Goal: Task Accomplishment & Management: Manage account settings

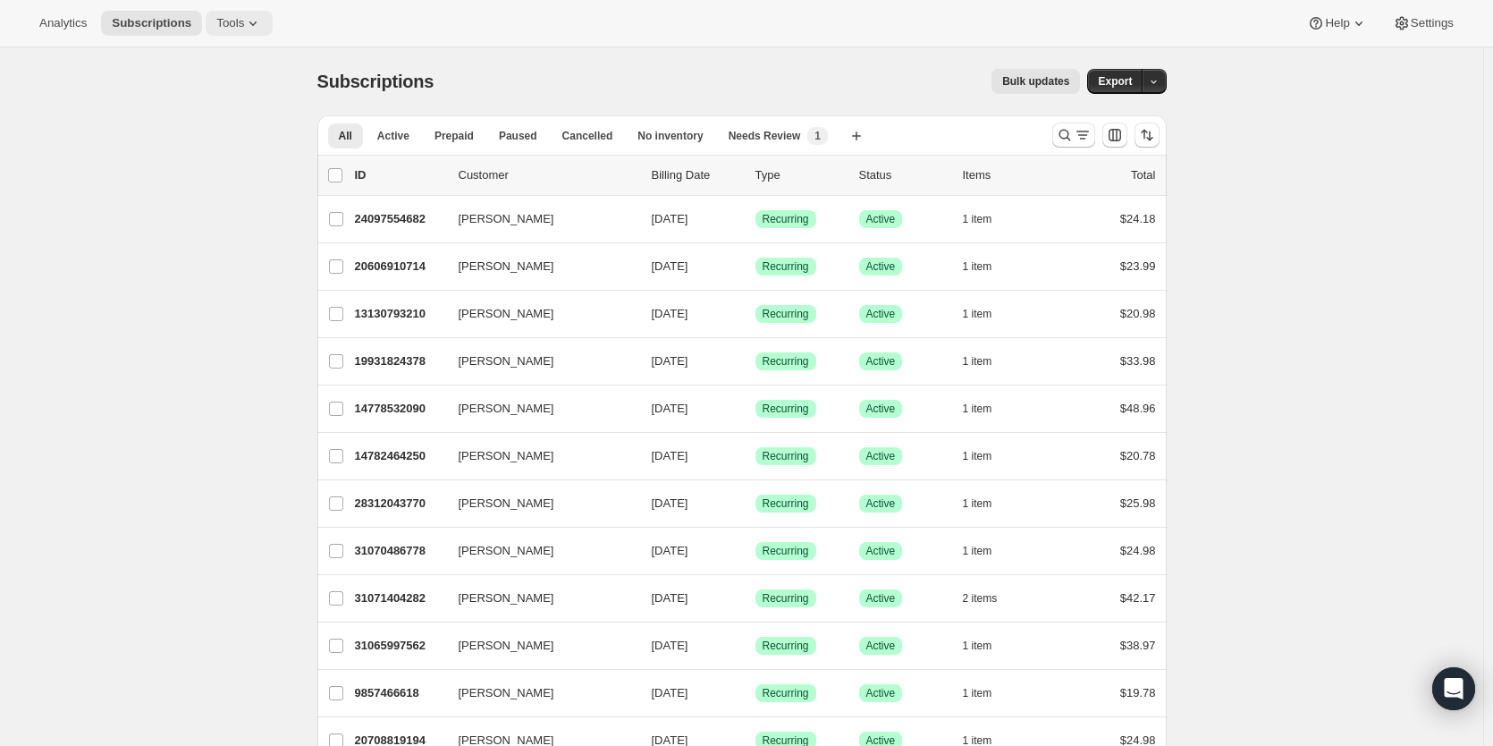
click at [244, 28] on span "Tools" at bounding box center [230, 23] width 28 height 14
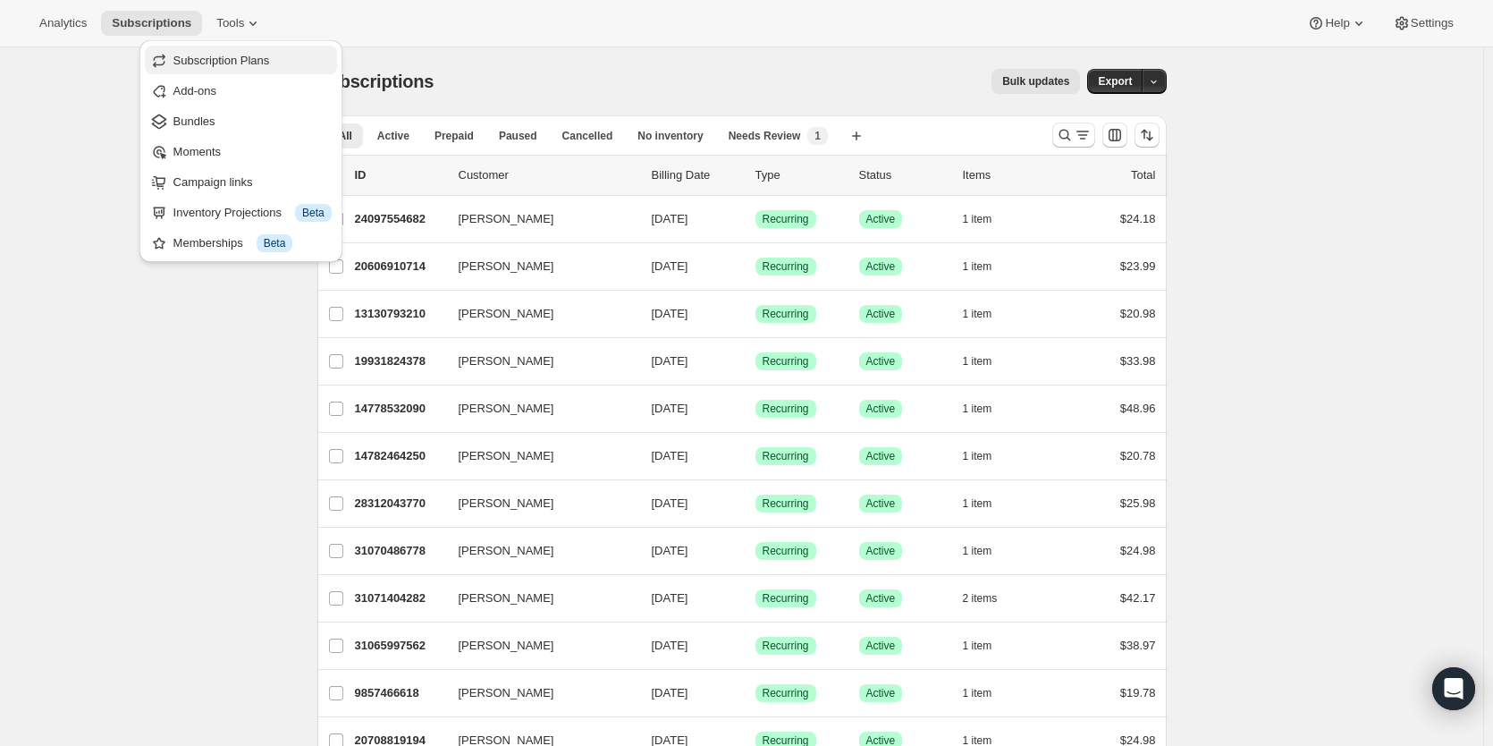
click at [217, 63] on span "Subscription Plans" at bounding box center [221, 60] width 97 height 13
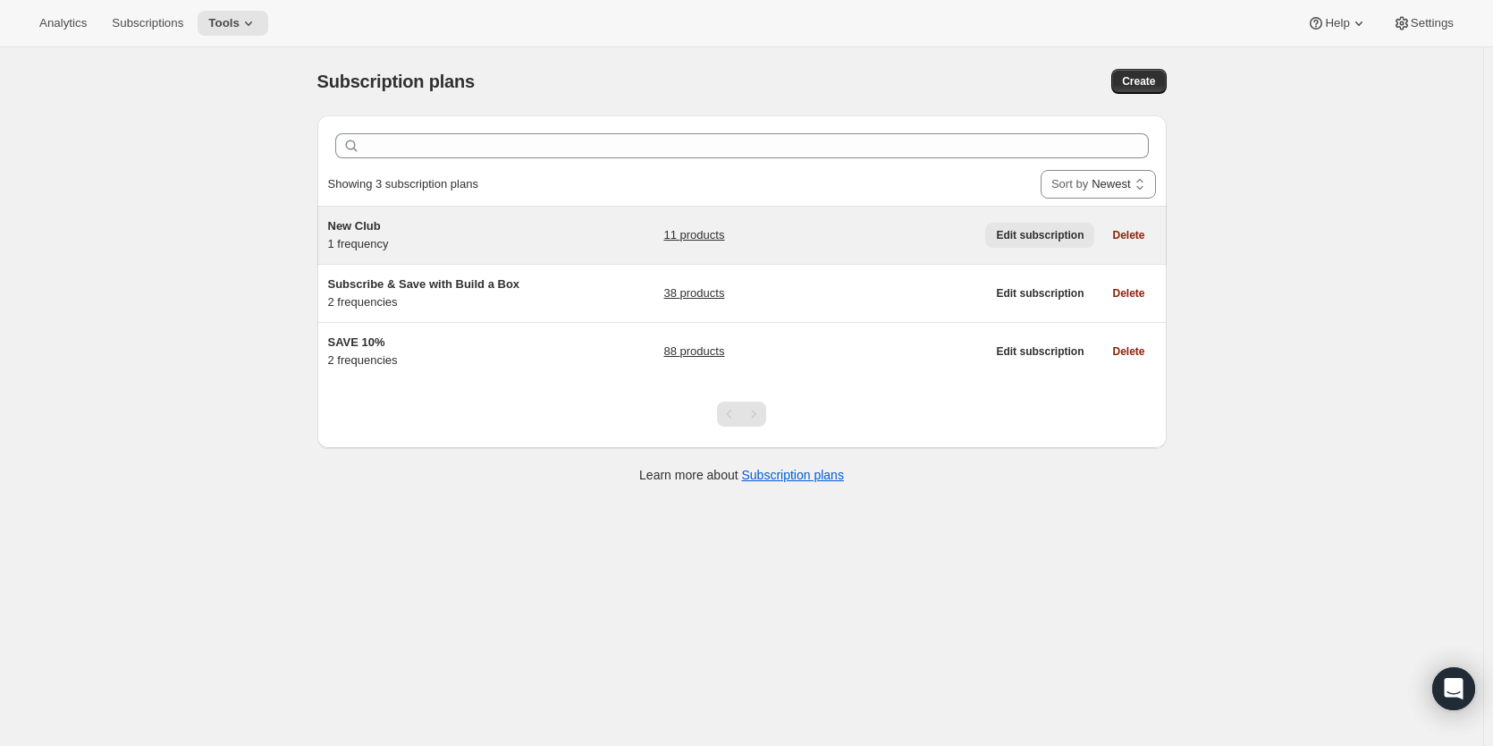
click at [1018, 235] on span "Edit subscription" at bounding box center [1040, 235] width 88 height 14
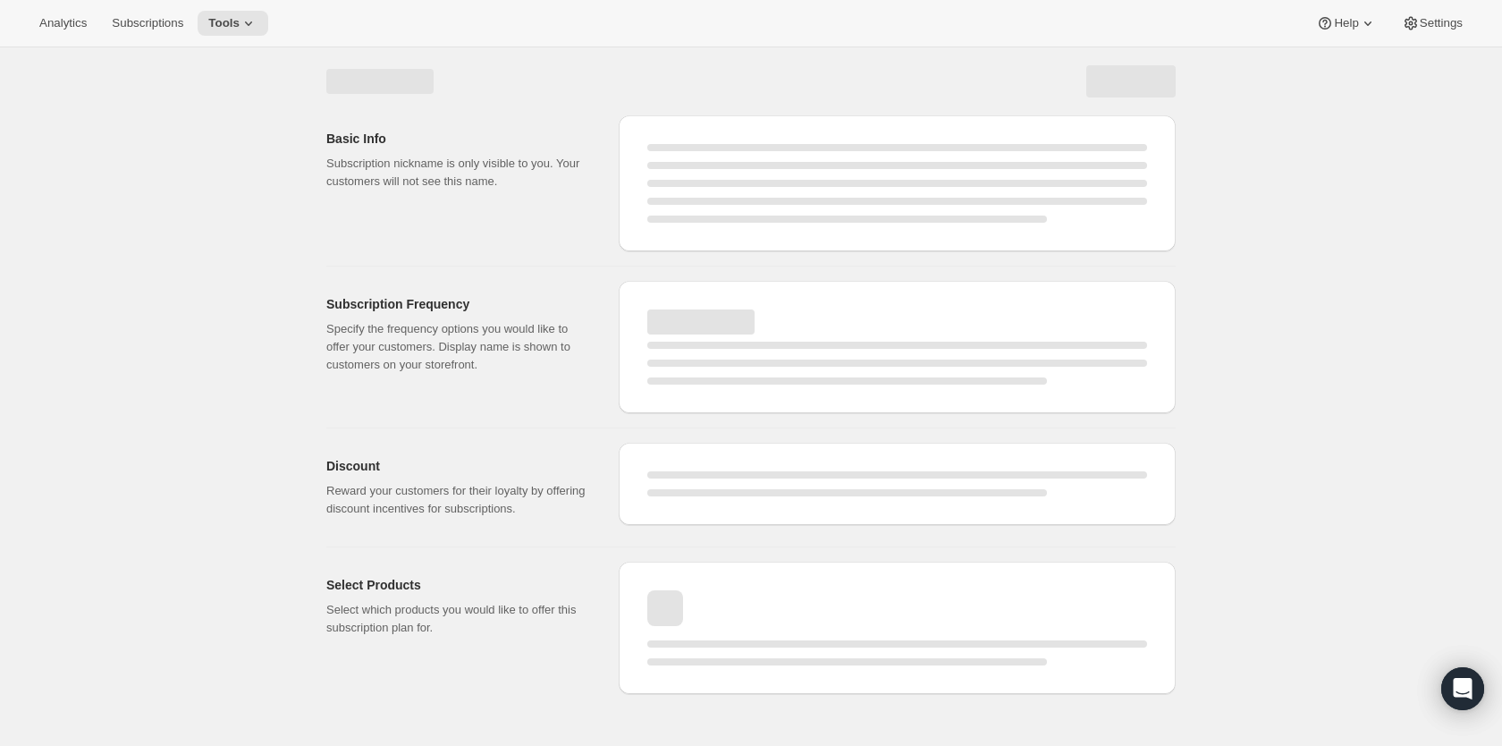
select select "WEEK"
select select "MONTH"
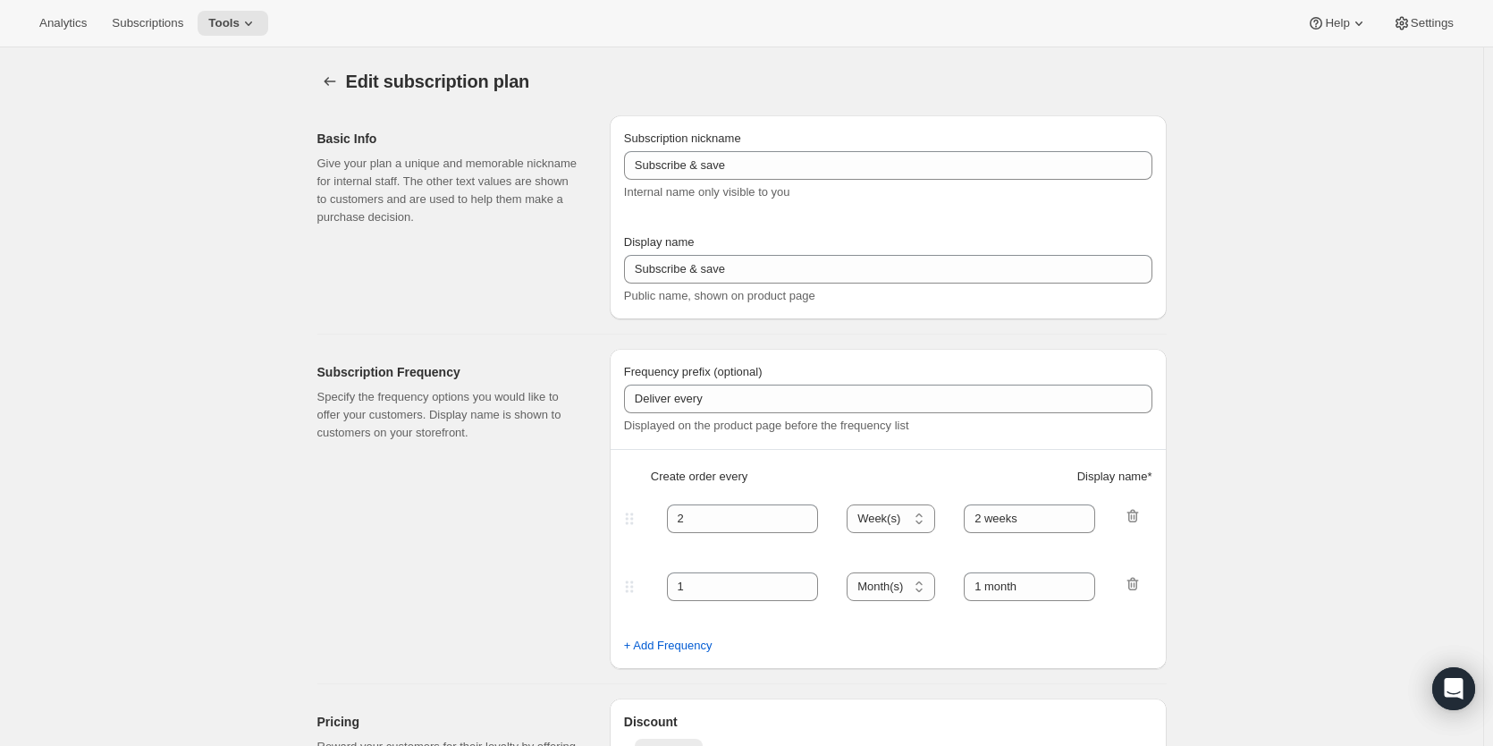
type input "New Club"
type input "Join & Save 20%"
type input "1"
select select "MONTH"
type input "Month"
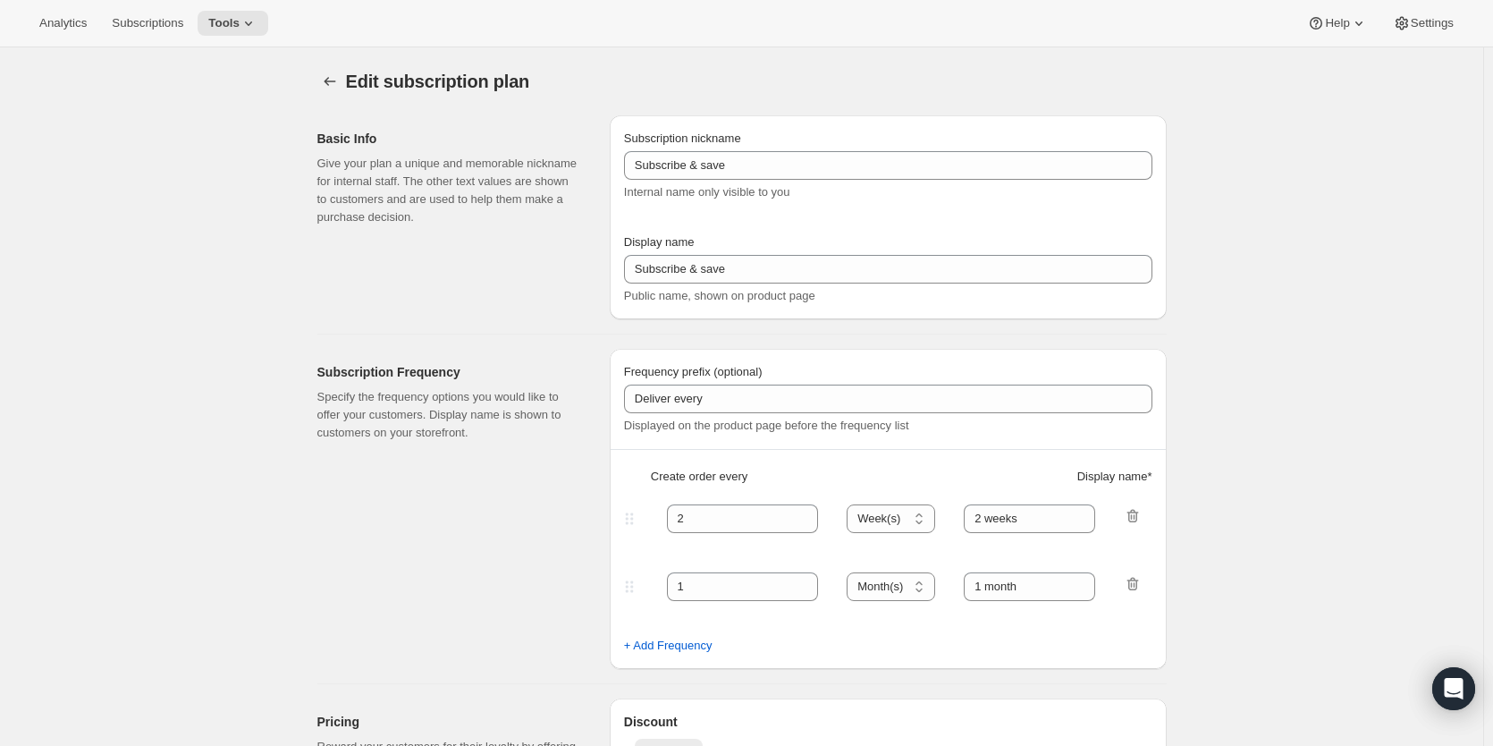
type input "20"
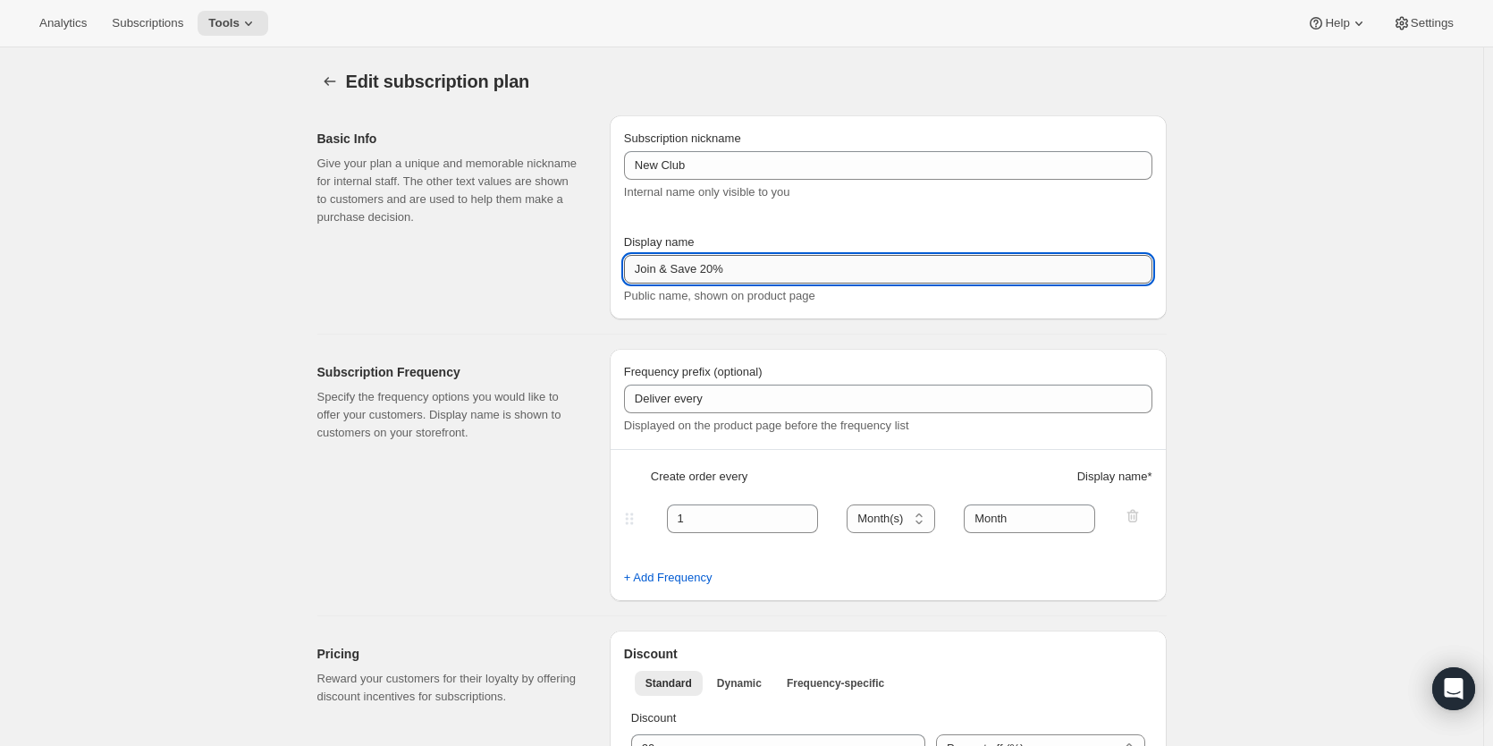
click at [708, 271] on input "Join & Save 20%" at bounding box center [888, 269] width 528 height 29
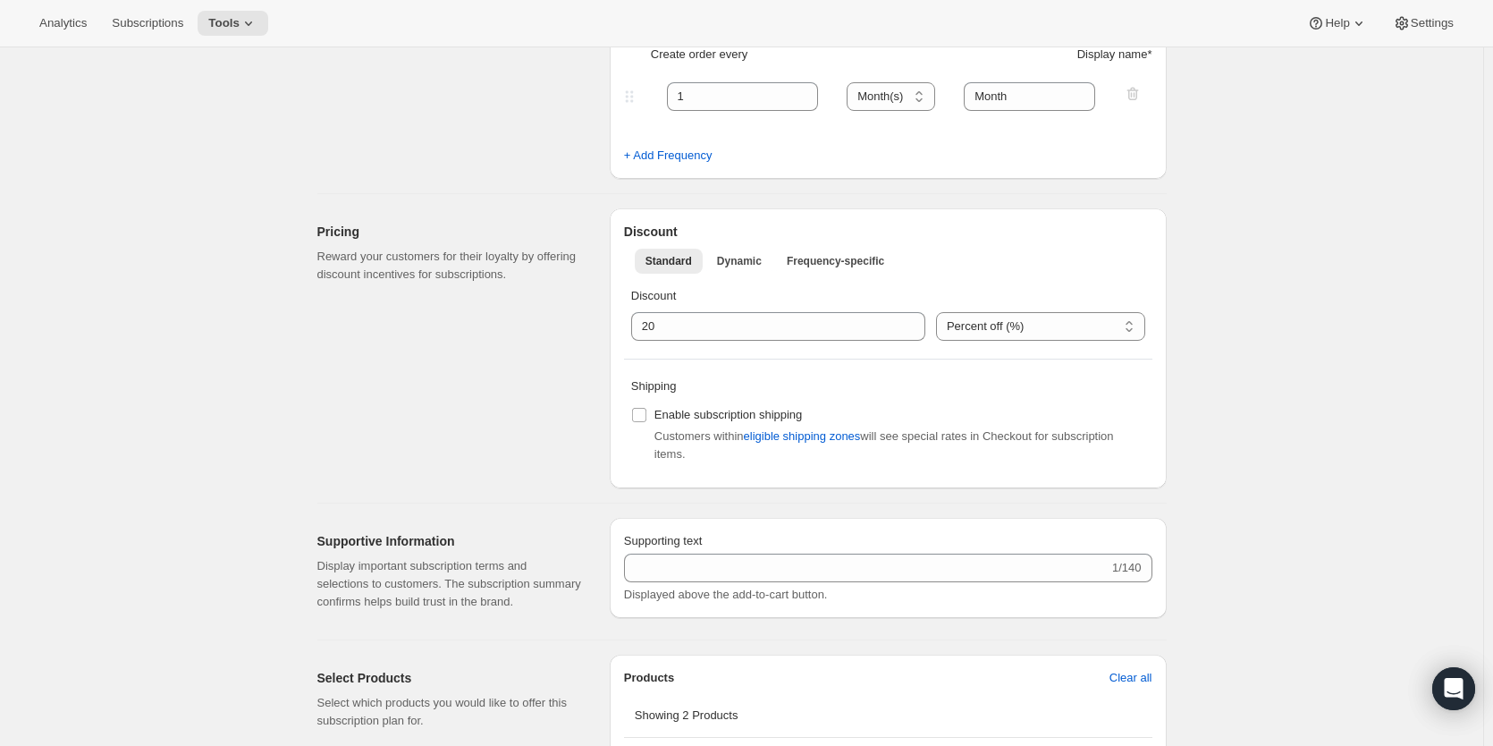
scroll to position [447, 0]
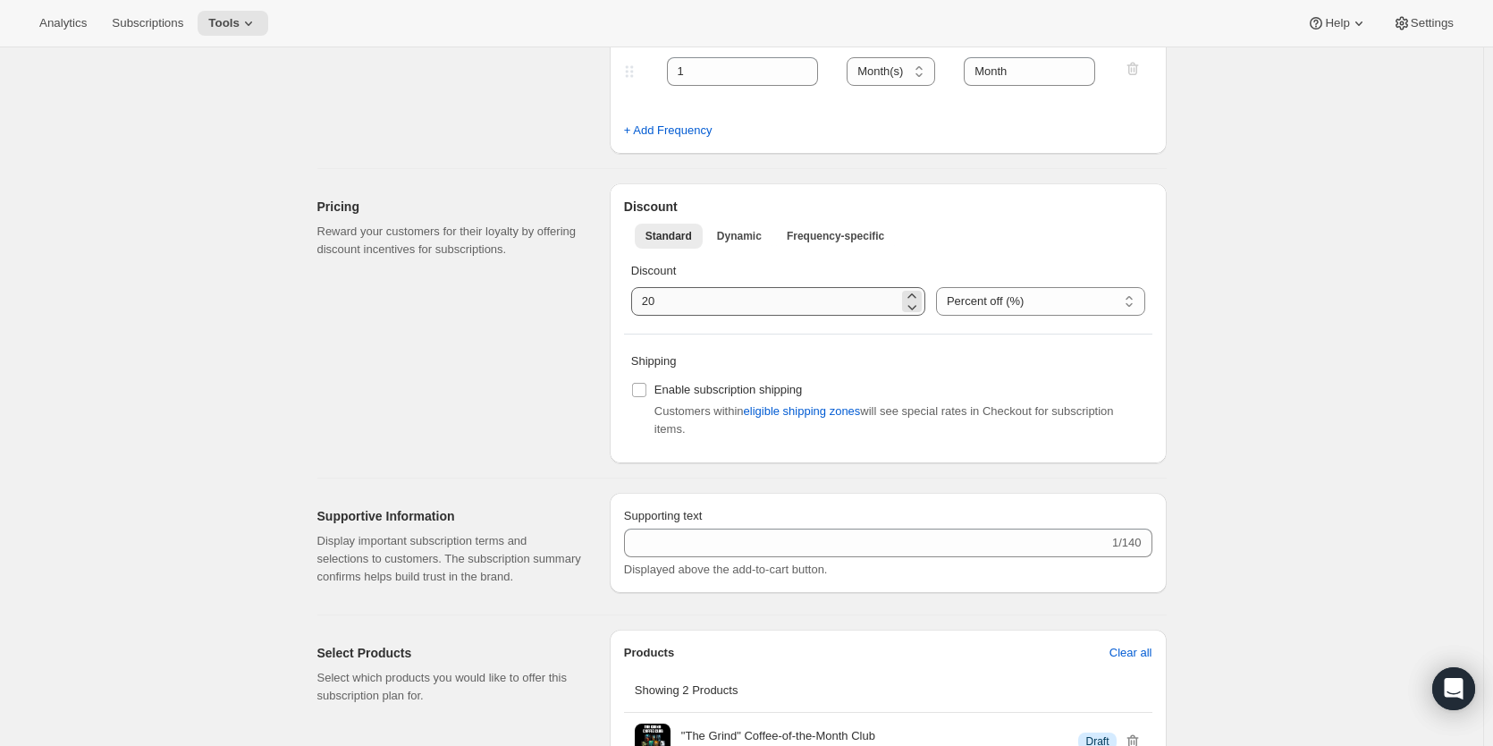
type input "Join & Save 10%"
drag, startPoint x: 652, startPoint y: 304, endPoint x: 613, endPoint y: 310, distance: 39.8
click at [613, 310] on div "Pricing Reward your customers for their loyalty by offering discount incentives…" at bounding box center [735, 316] width 864 height 294
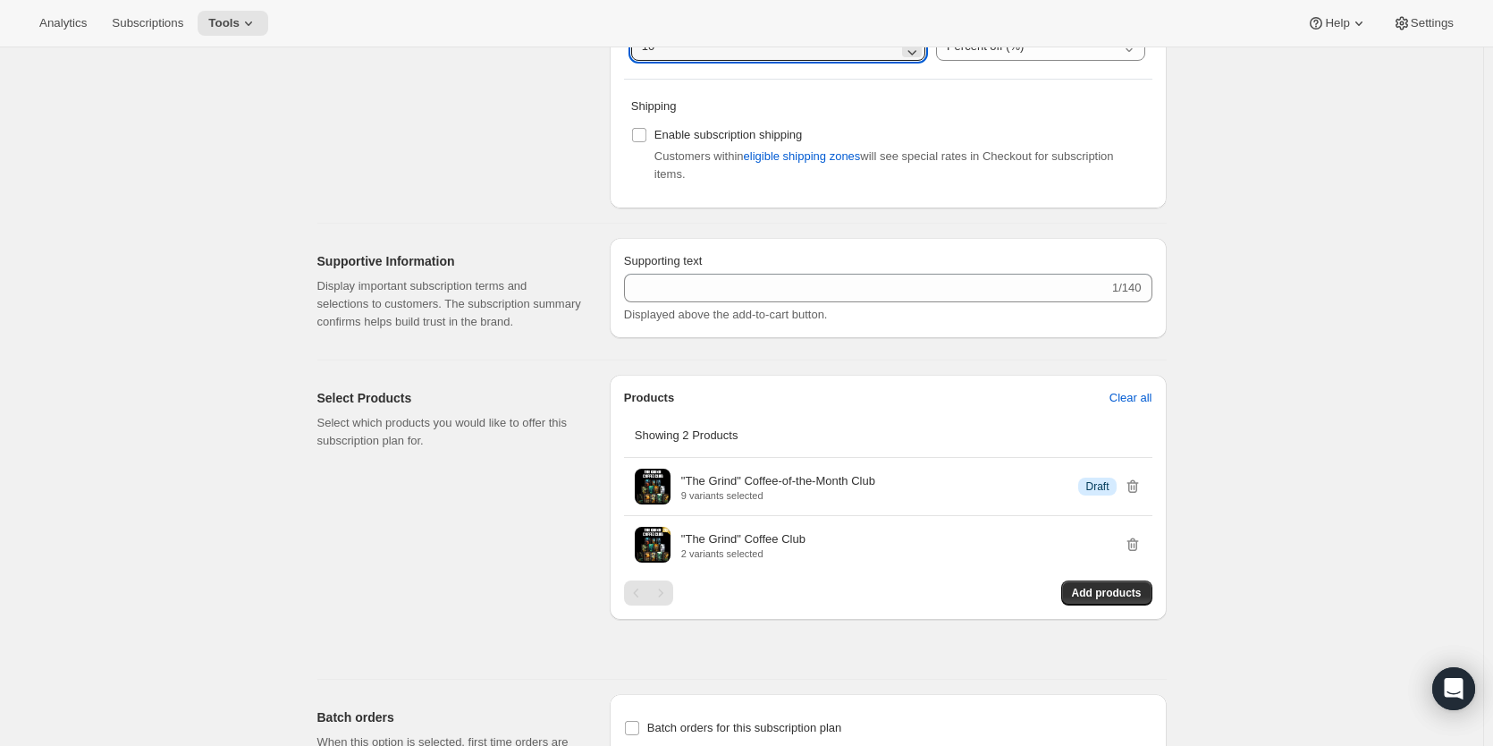
scroll to position [745, 0]
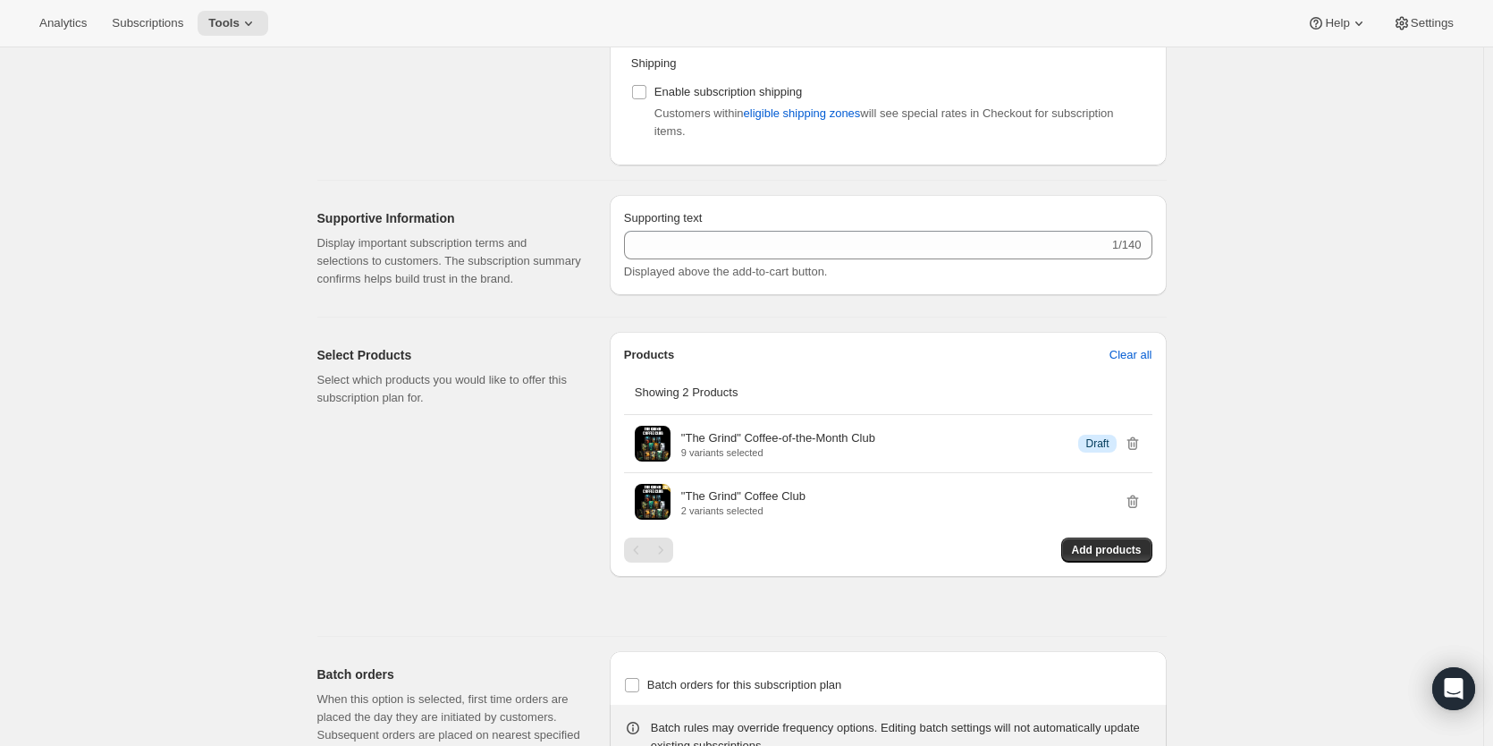
type input "10"
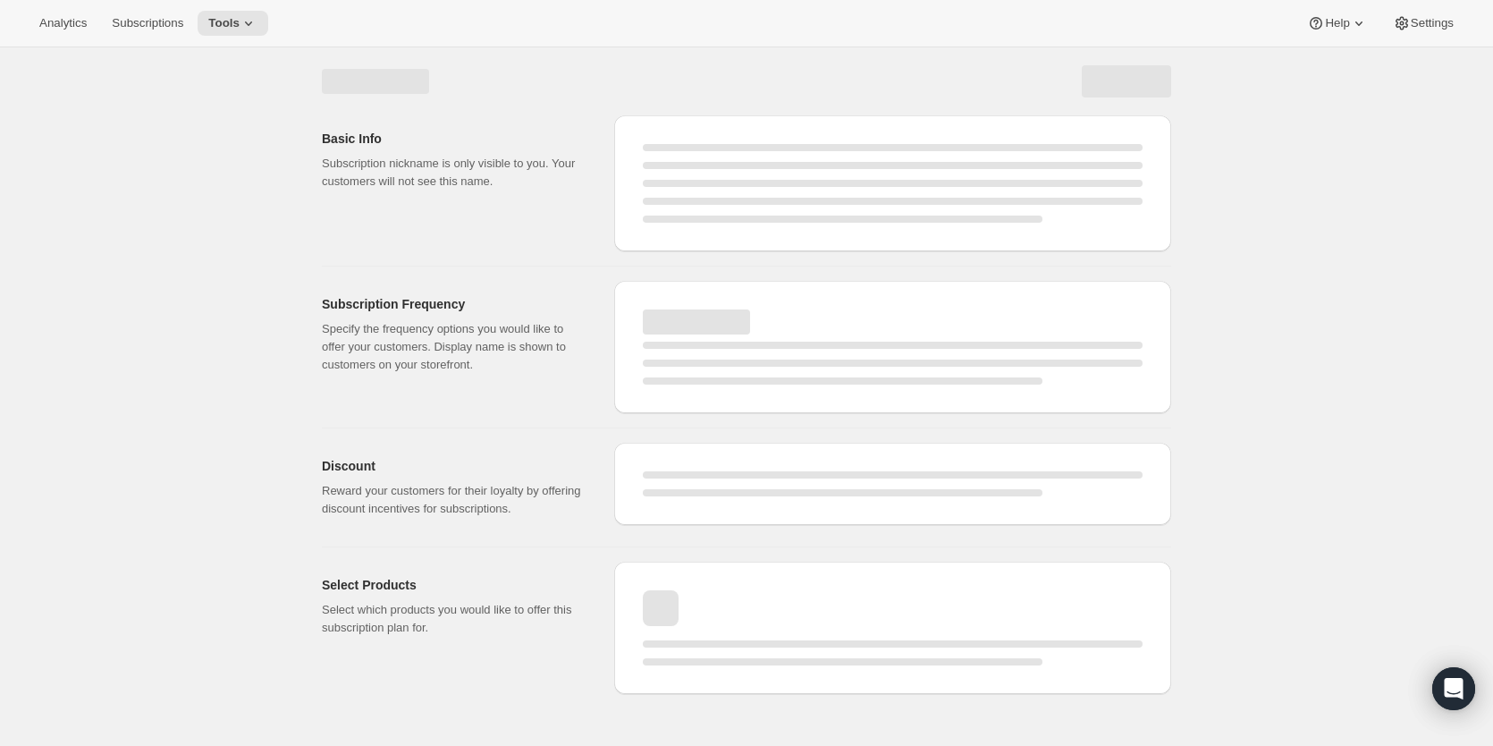
select select "MONTH"
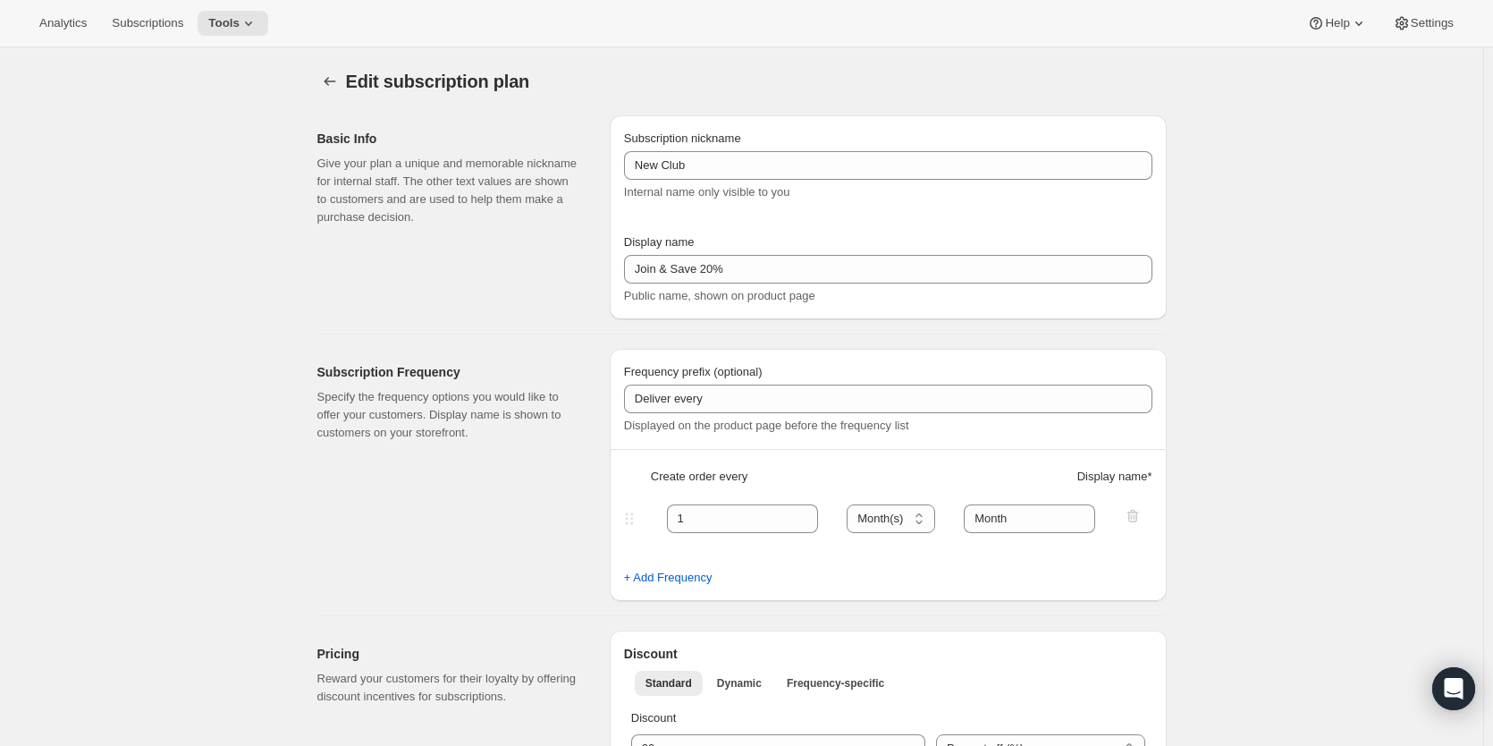
type input "Join & Save 10%"
type input "10"
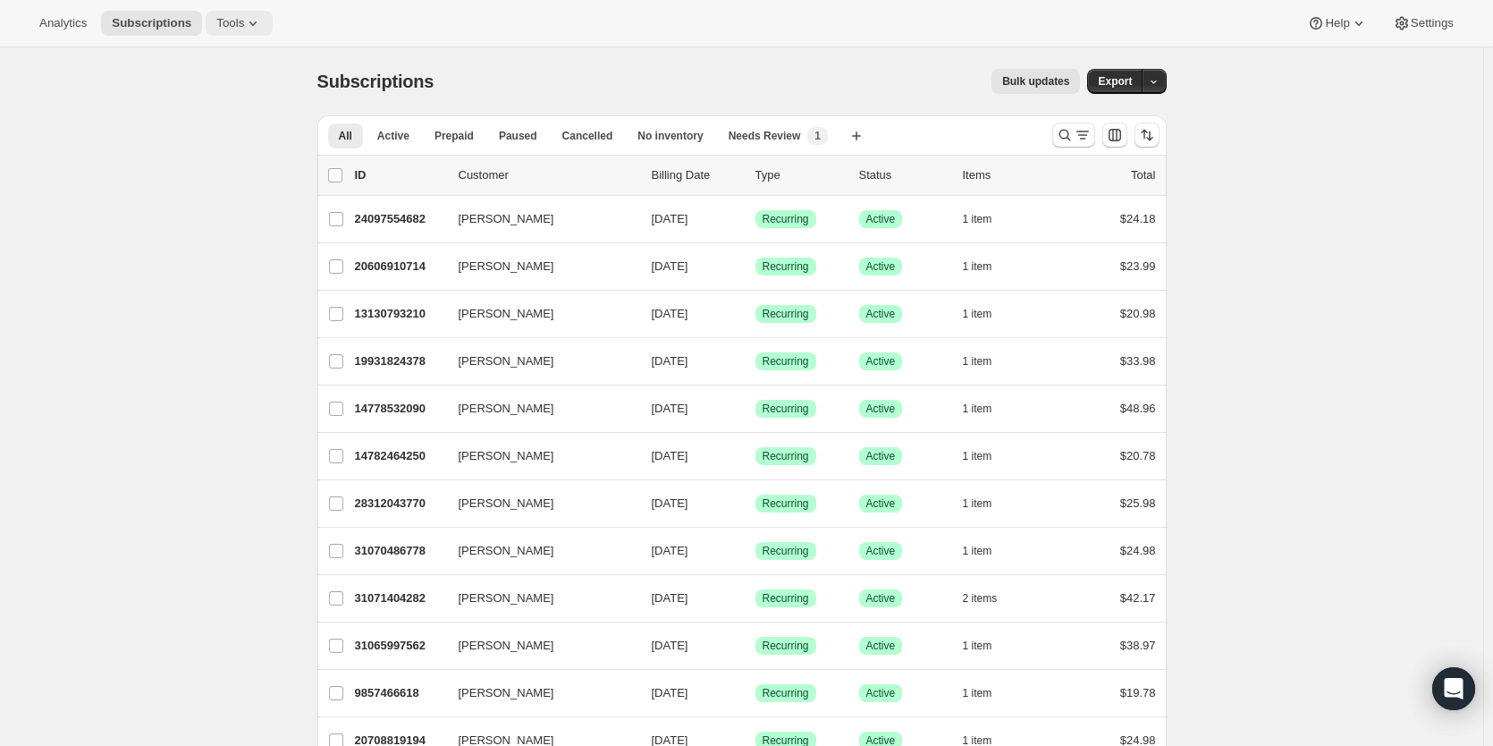
click at [262, 25] on icon at bounding box center [253, 23] width 18 height 18
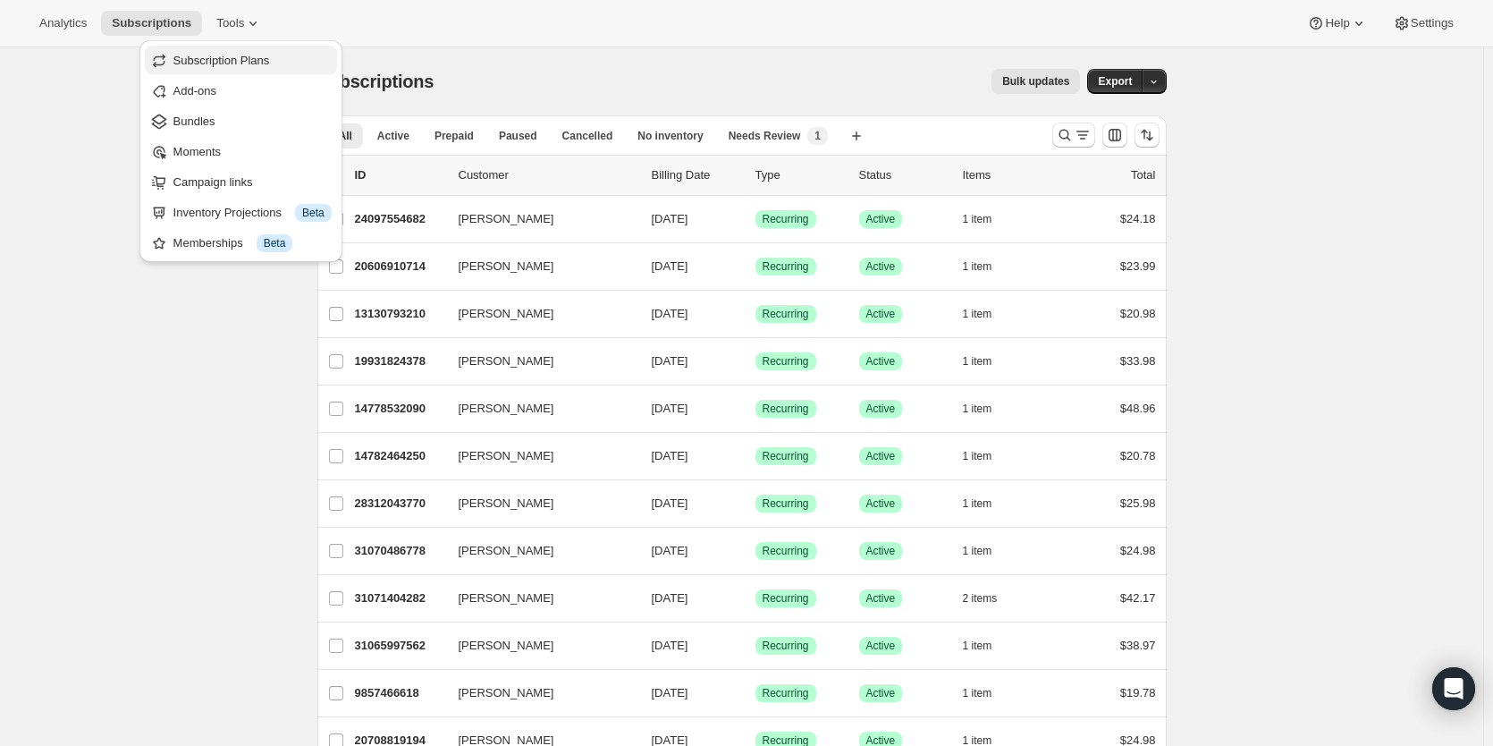
click at [244, 58] on span "Subscription Plans" at bounding box center [221, 60] width 97 height 13
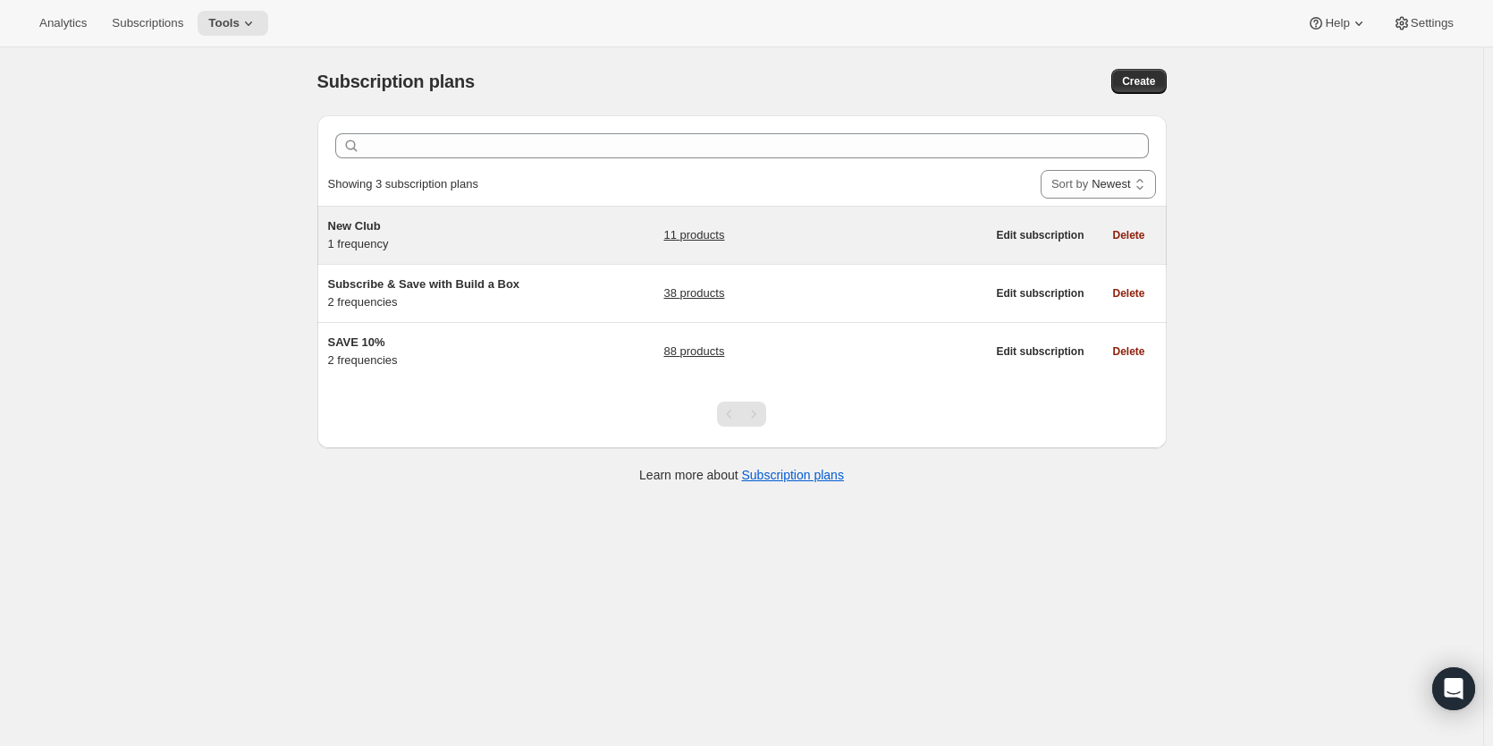
click at [702, 240] on link "11 products" at bounding box center [693, 235] width 61 height 18
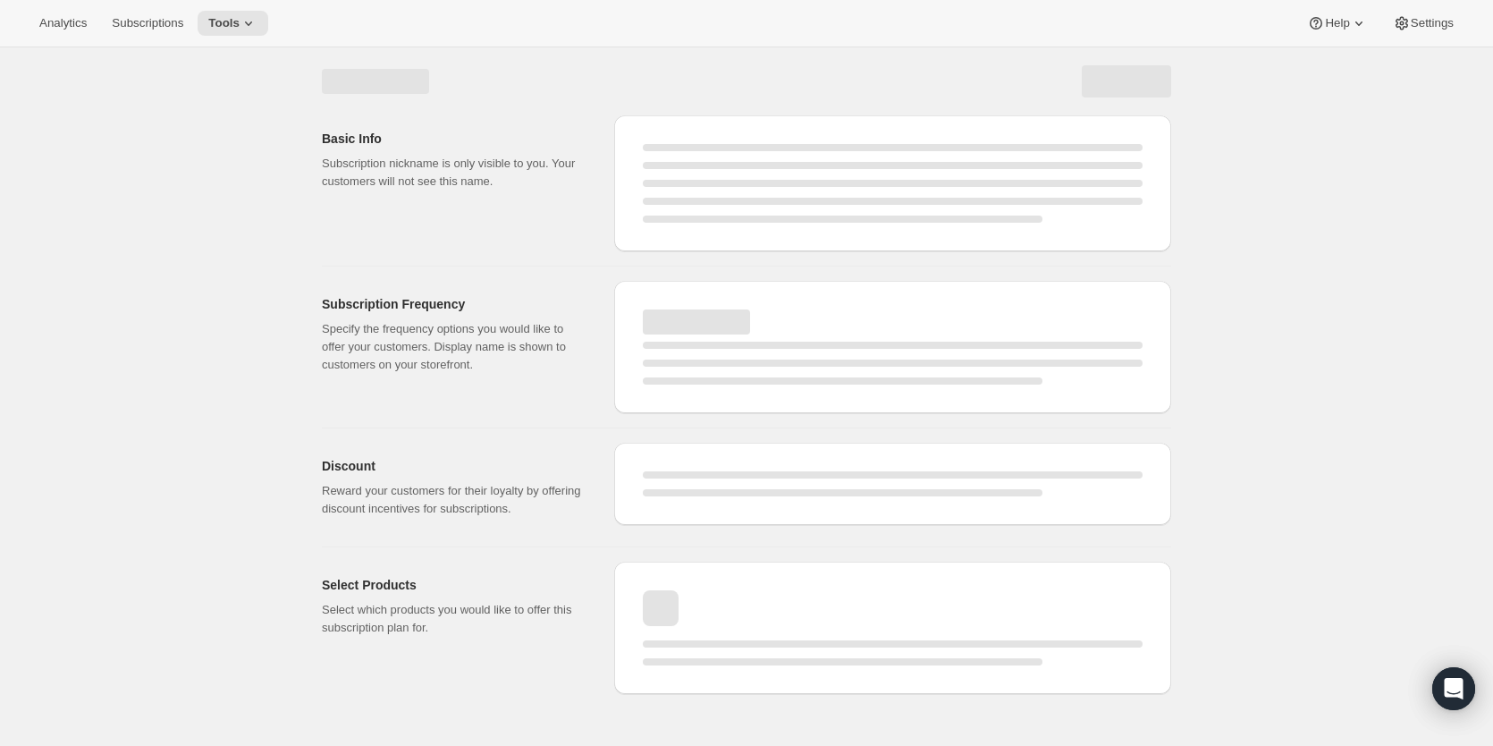
select select "WEEK"
select select "MONTH"
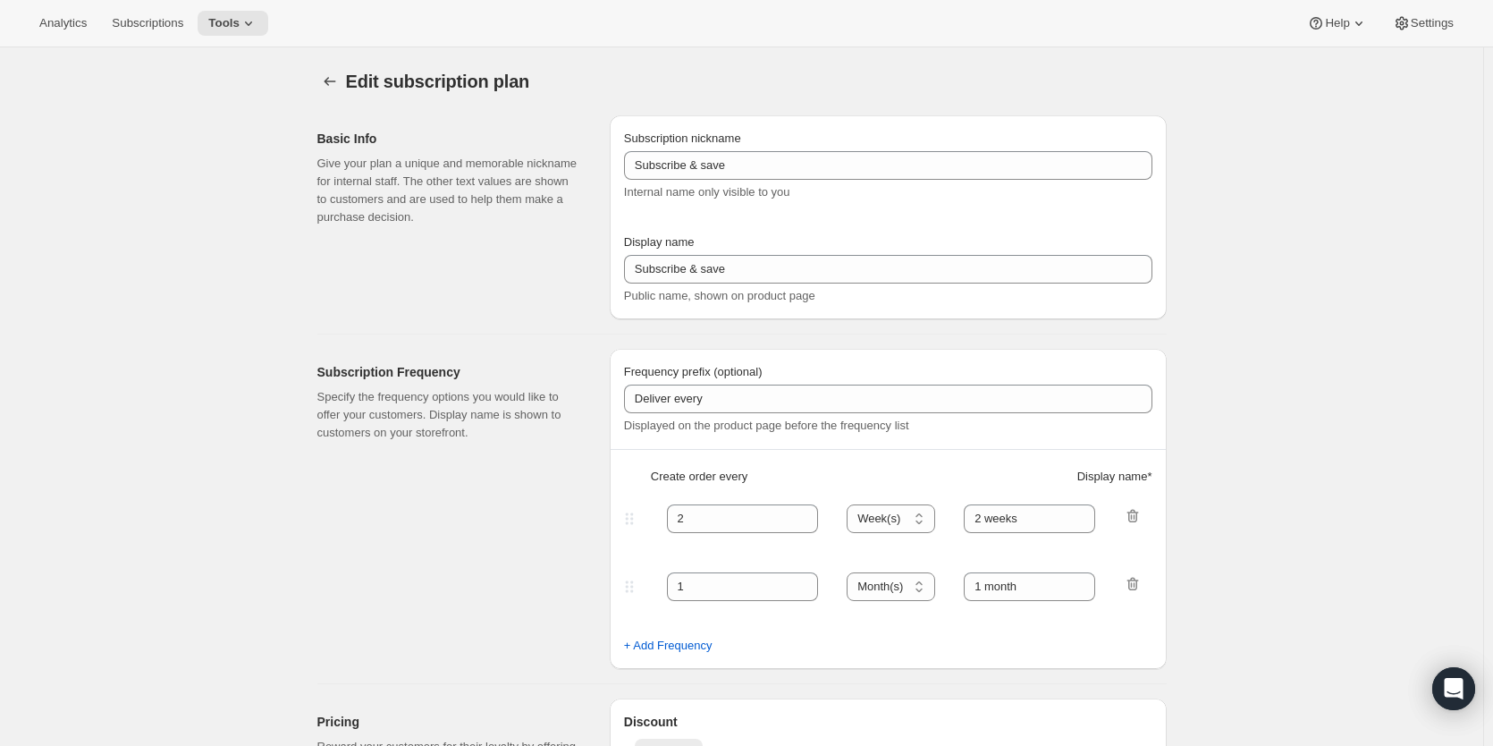
type input "New Club"
type input "Join & Save 10%"
type input "1"
select select "MONTH"
type input "Month"
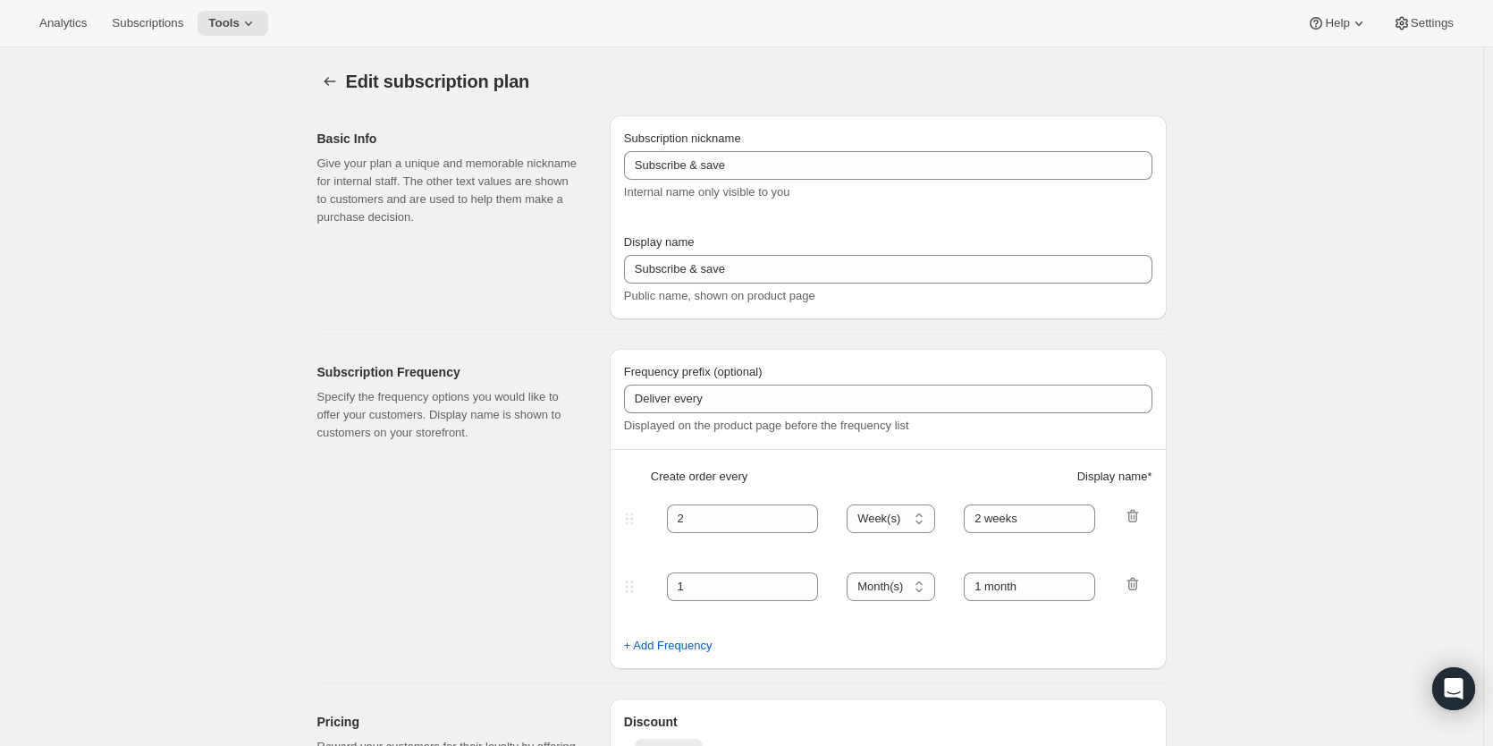
type input "10"
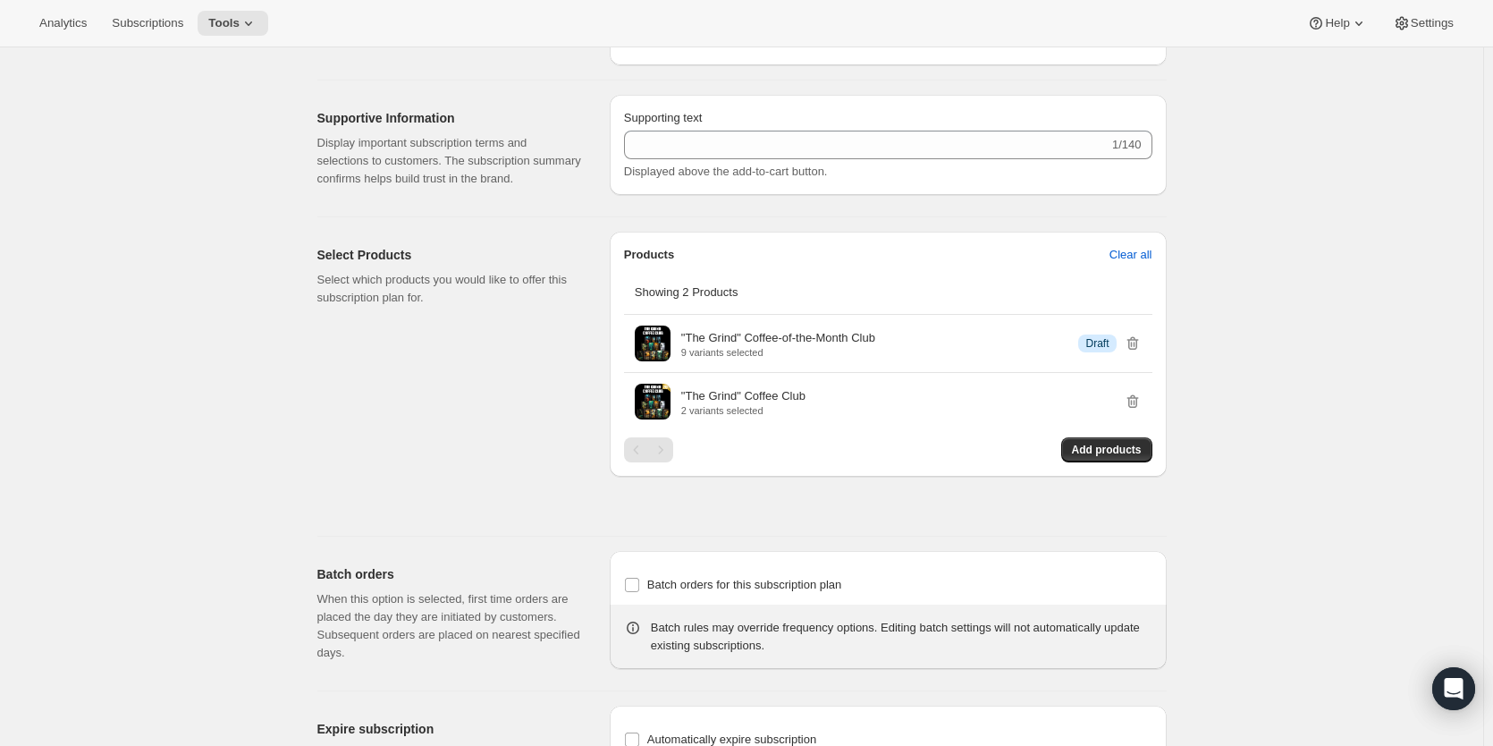
scroll to position [894, 0]
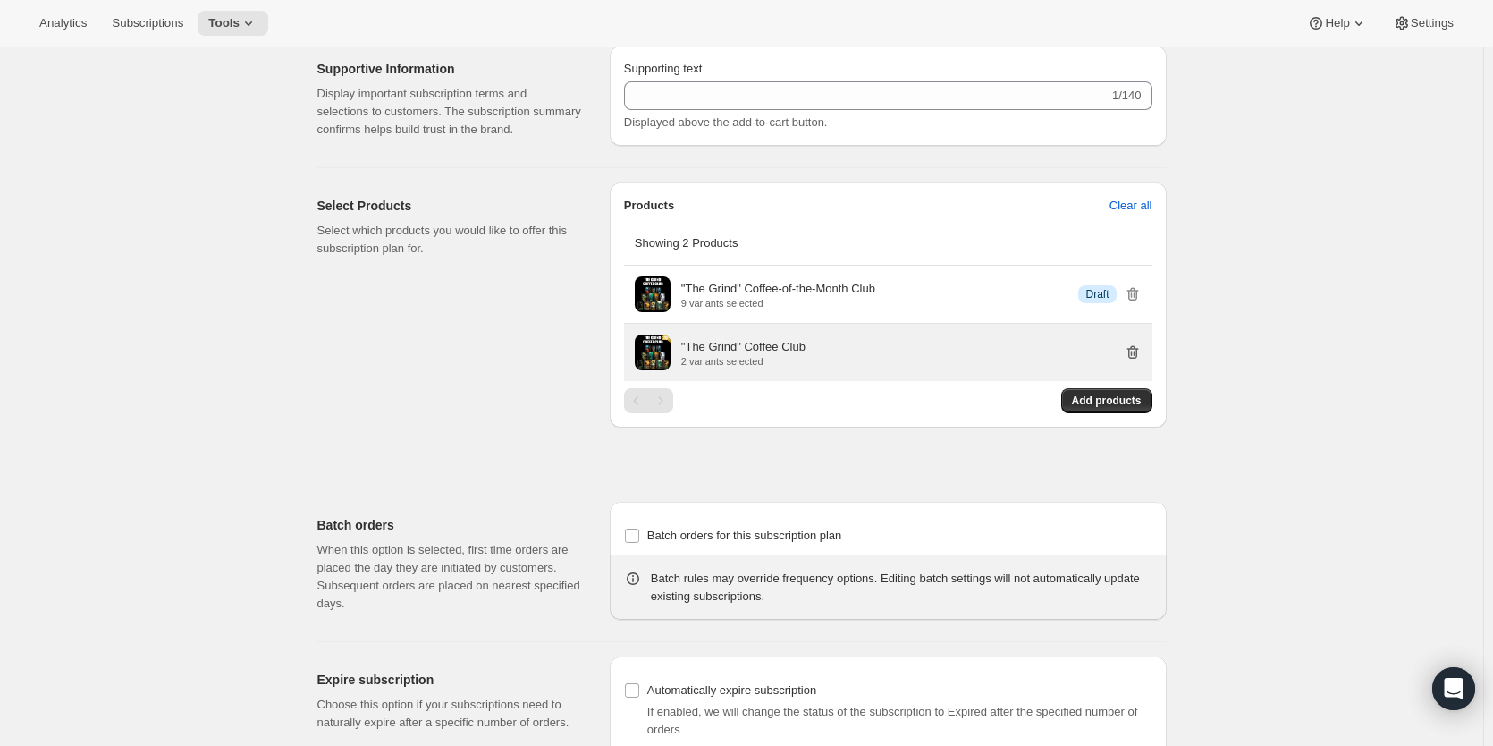
click at [1135, 361] on icon "button" at bounding box center [1133, 352] width 18 height 18
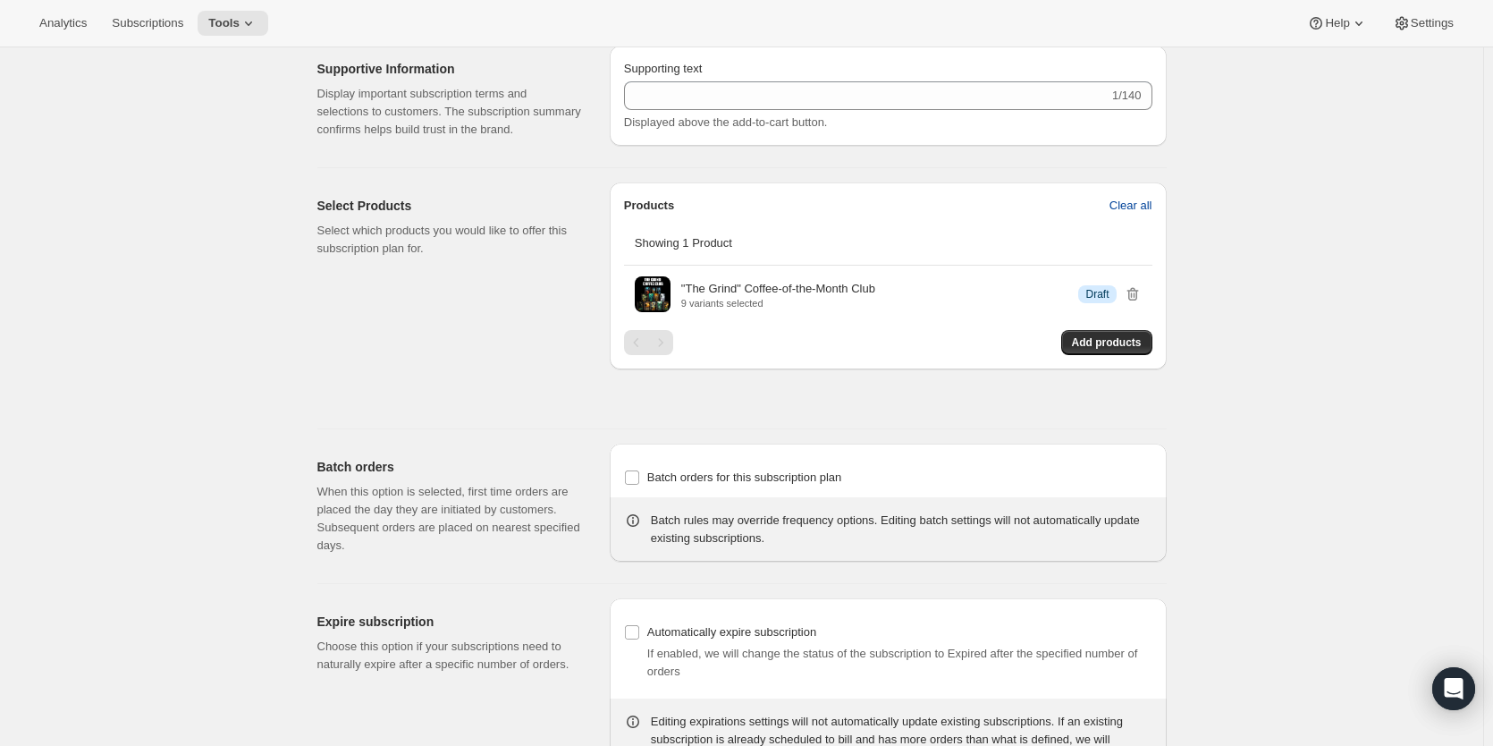
click at [1129, 215] on span "Clear all" at bounding box center [1131, 206] width 43 height 18
click at [1128, 215] on span "Confirm clear all" at bounding box center [1111, 206] width 84 height 18
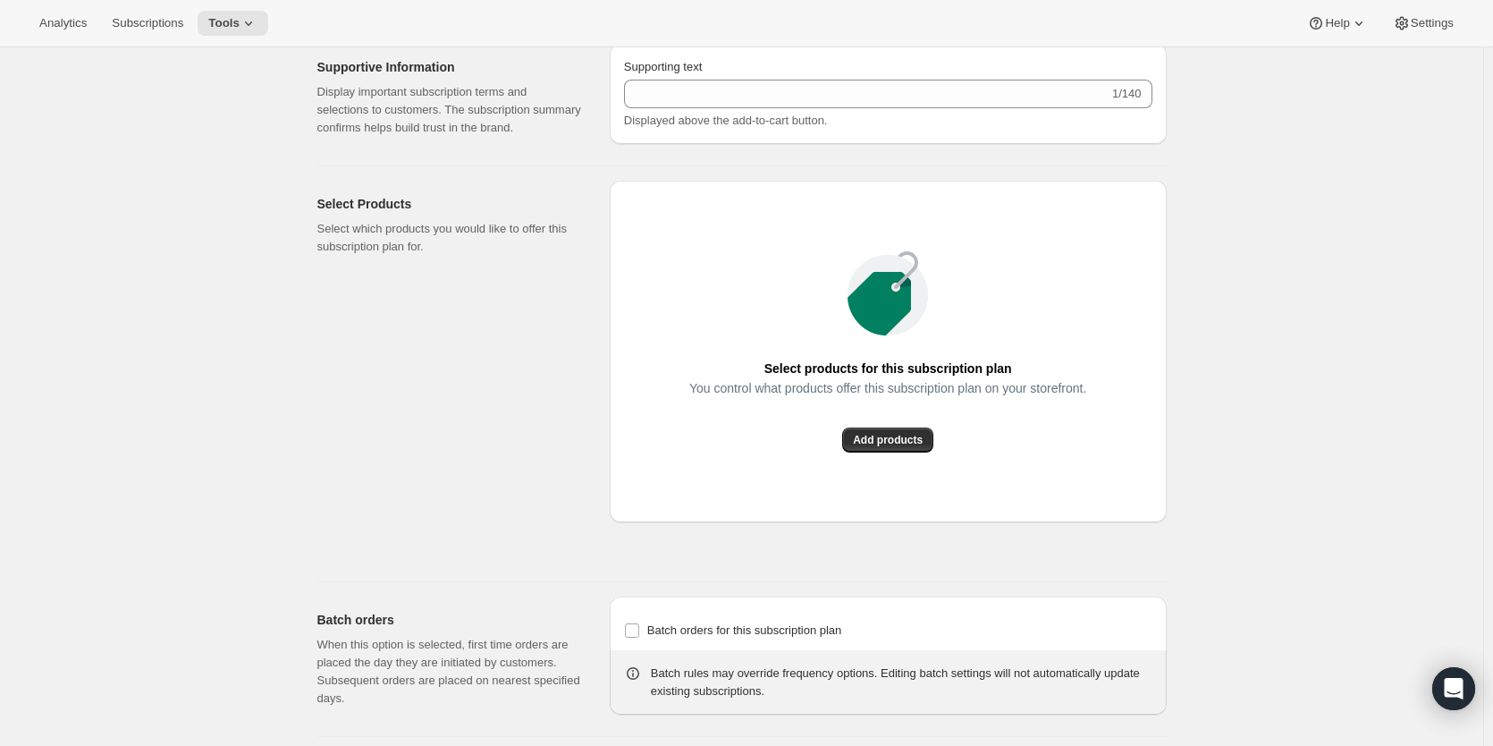
scroll to position [883, 0]
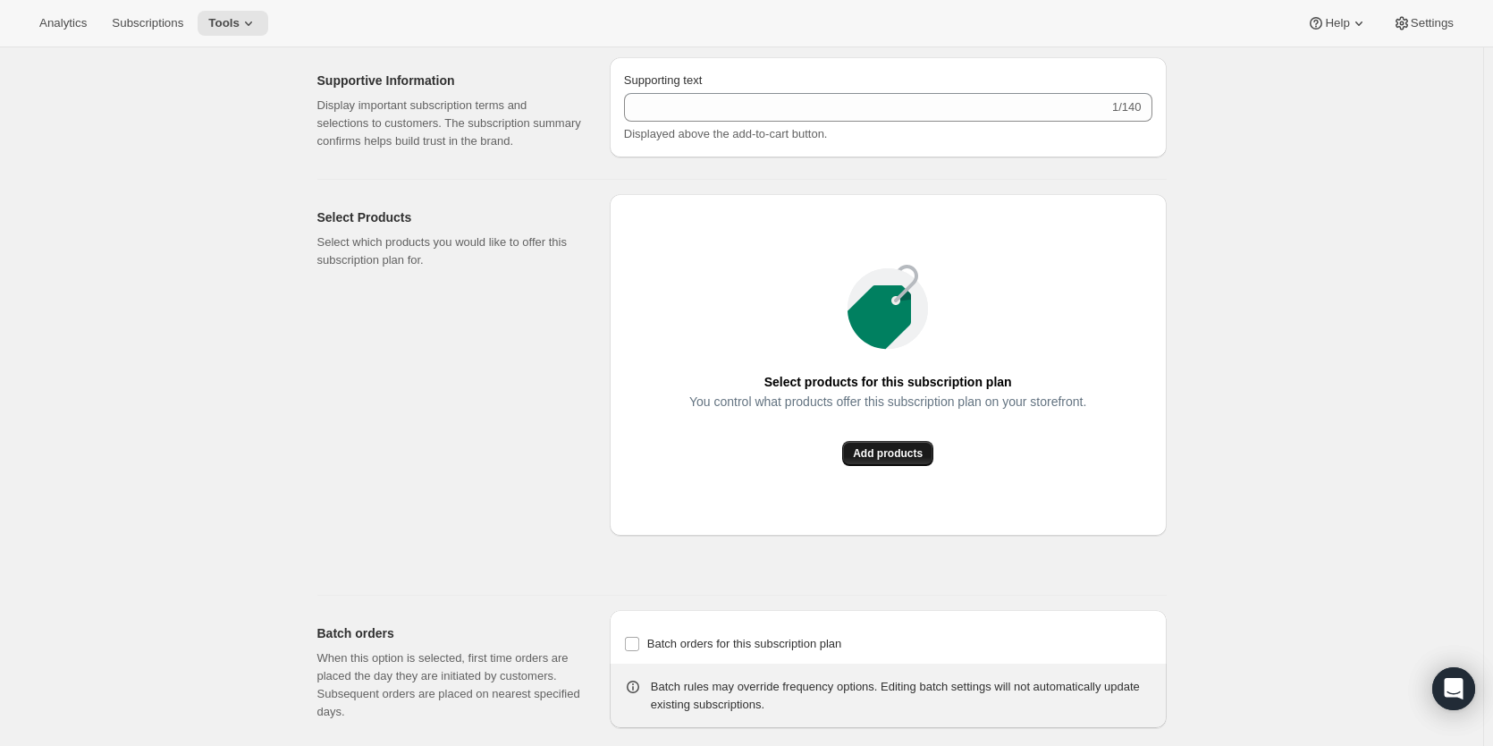
click at [858, 466] on button "Add products" at bounding box center [887, 453] width 91 height 25
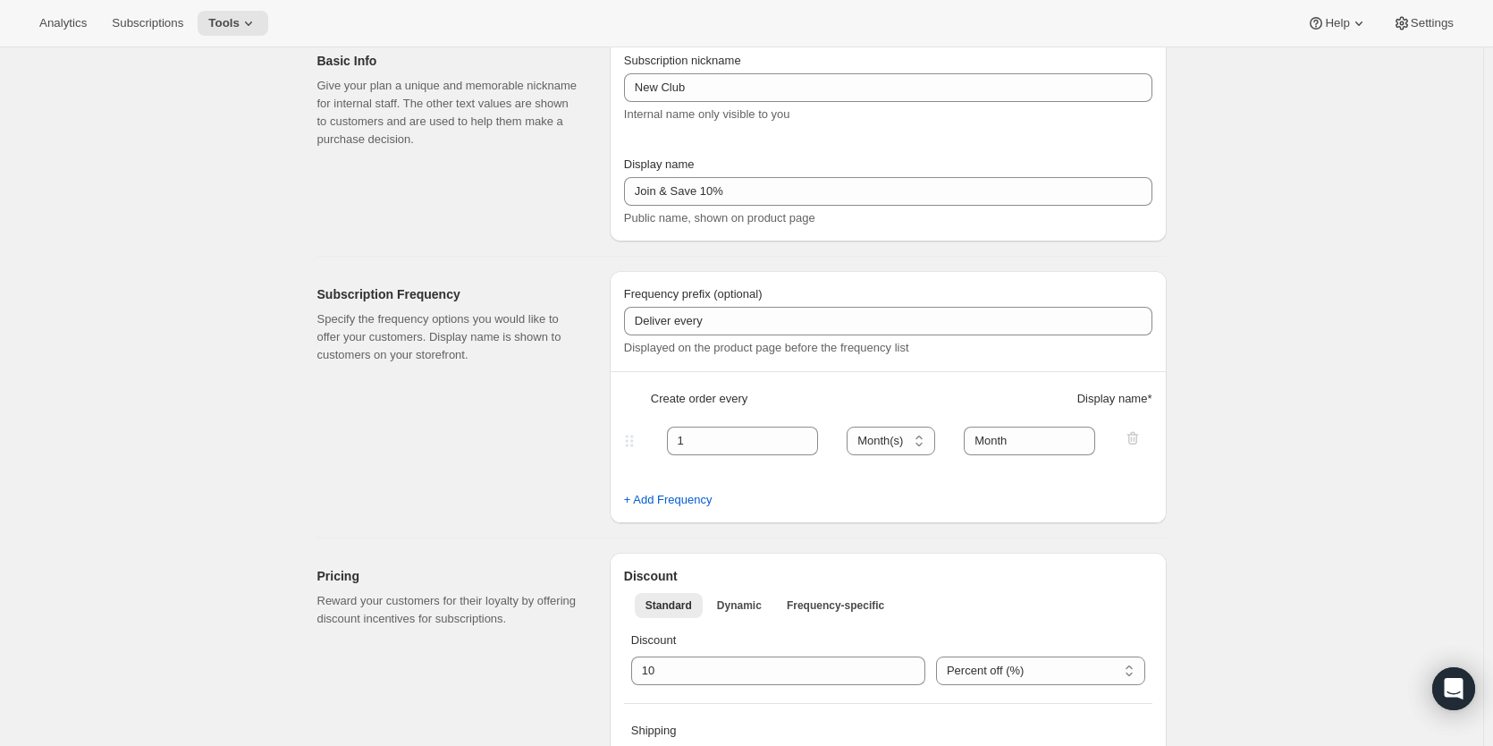
scroll to position [0, 0]
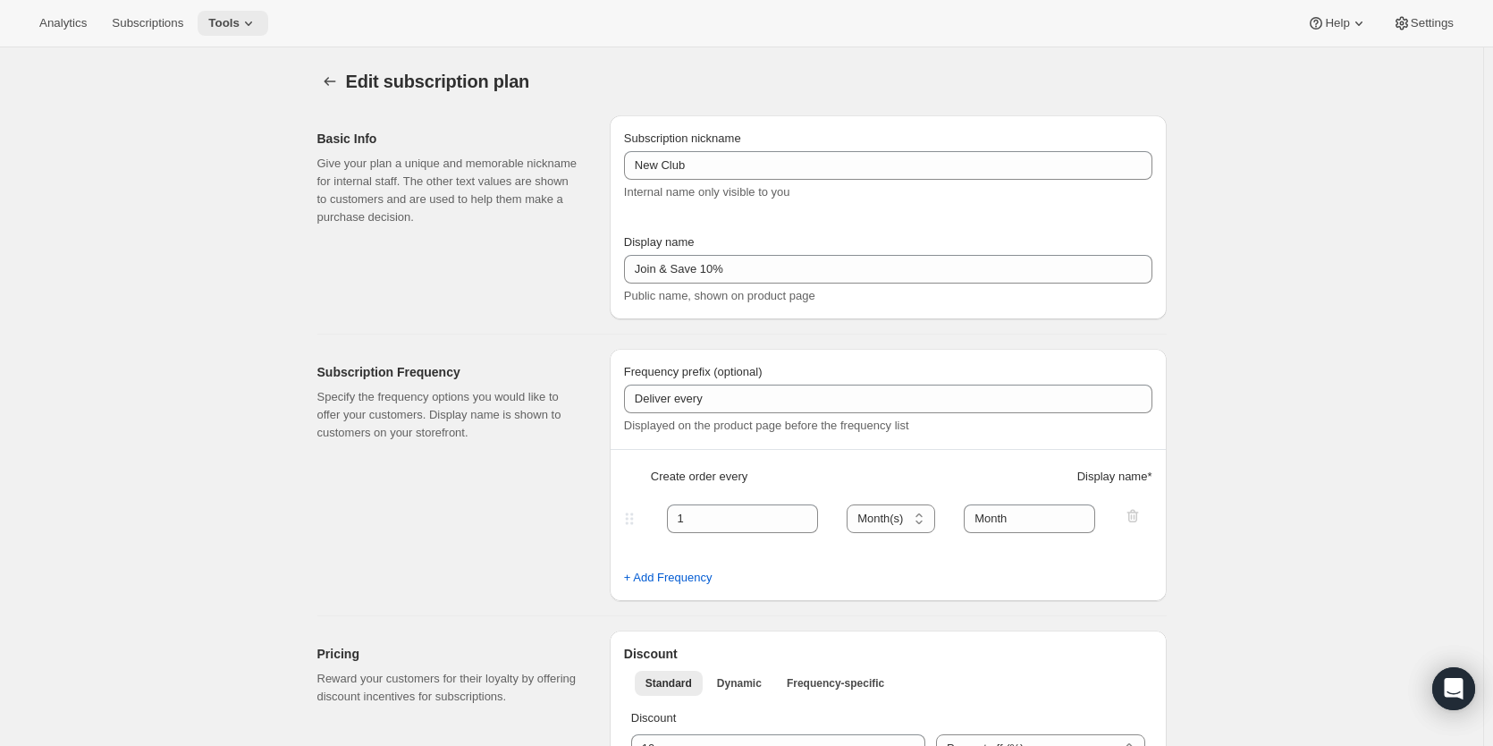
click at [238, 25] on span "Tools" at bounding box center [223, 23] width 31 height 14
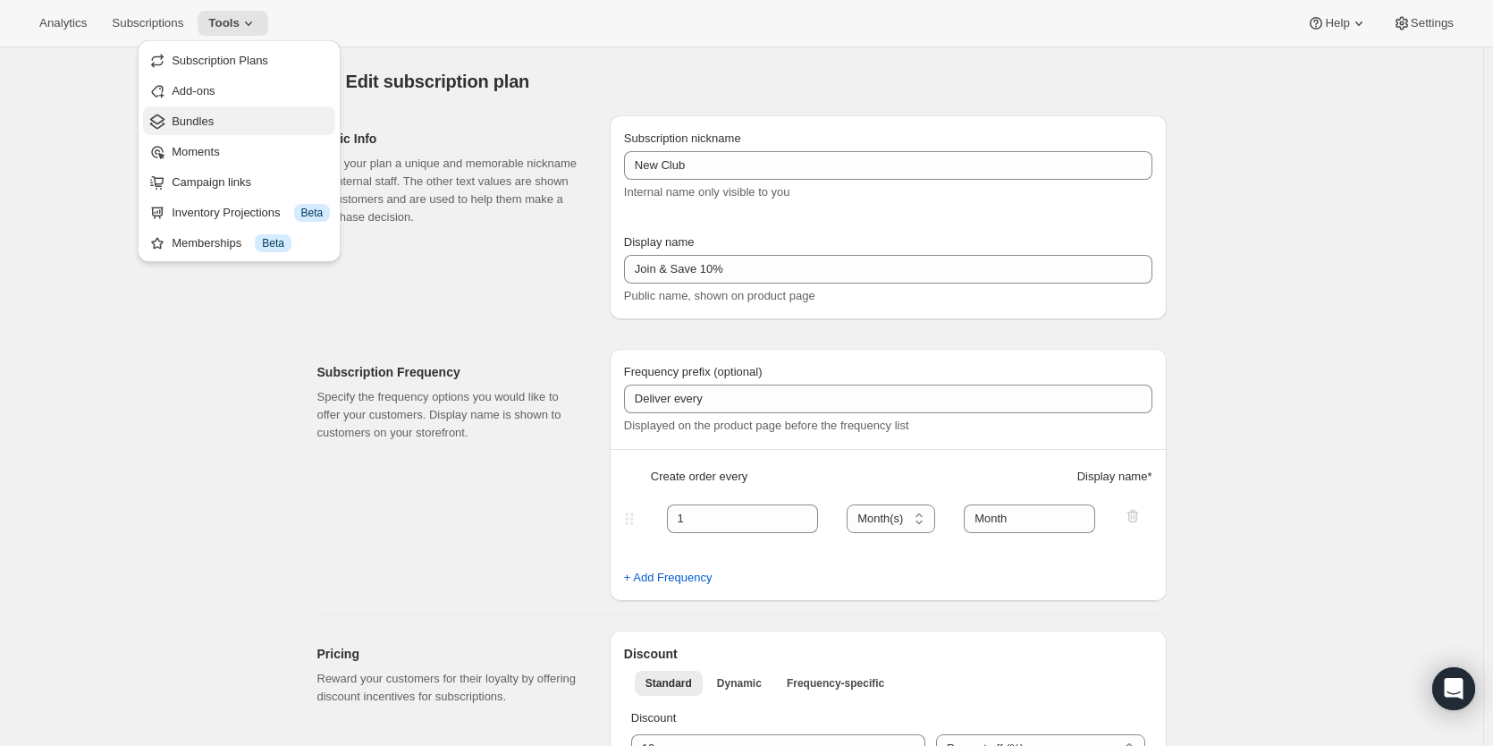
click at [213, 122] on span "Bundles" at bounding box center [193, 120] width 42 height 13
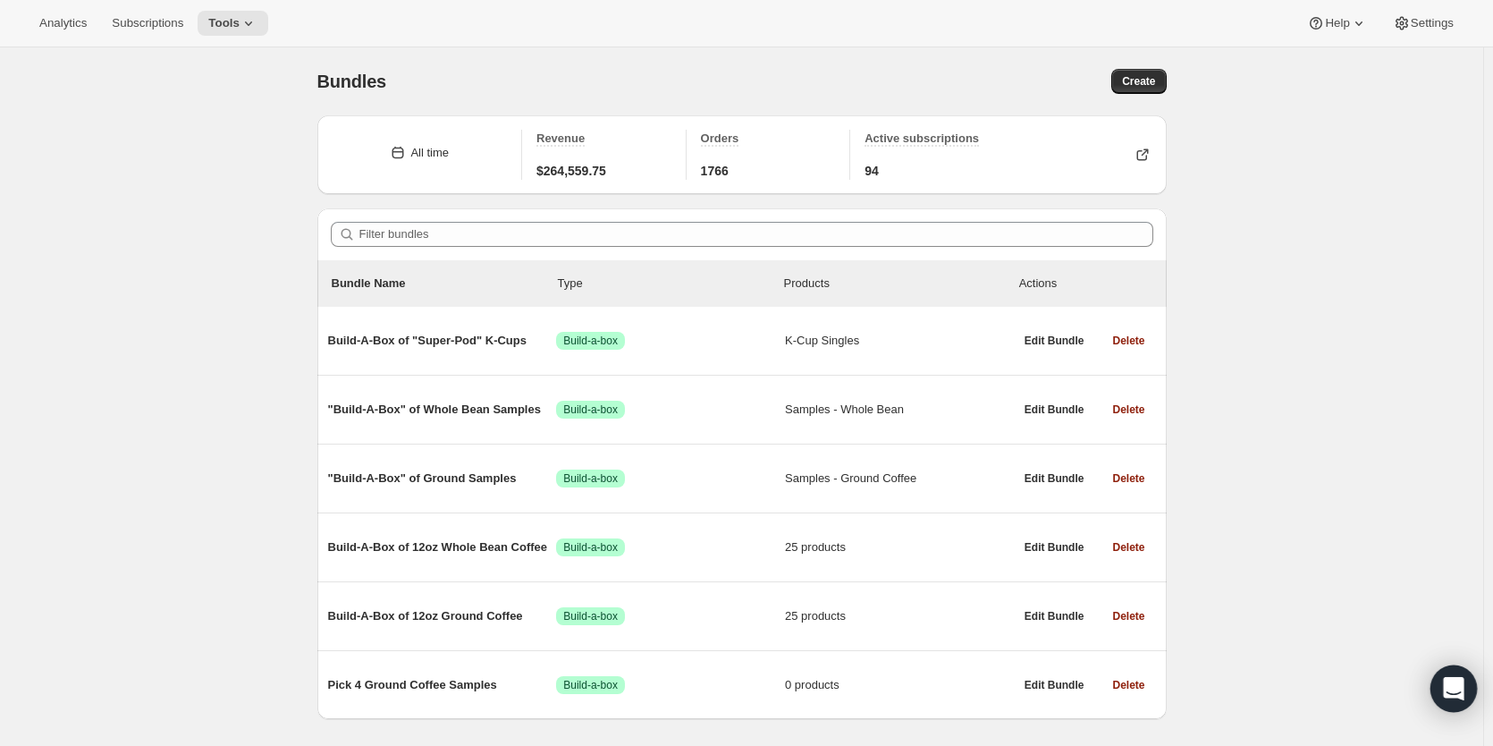
click at [1449, 689] on icon "Open Intercom Messenger" at bounding box center [1453, 688] width 21 height 23
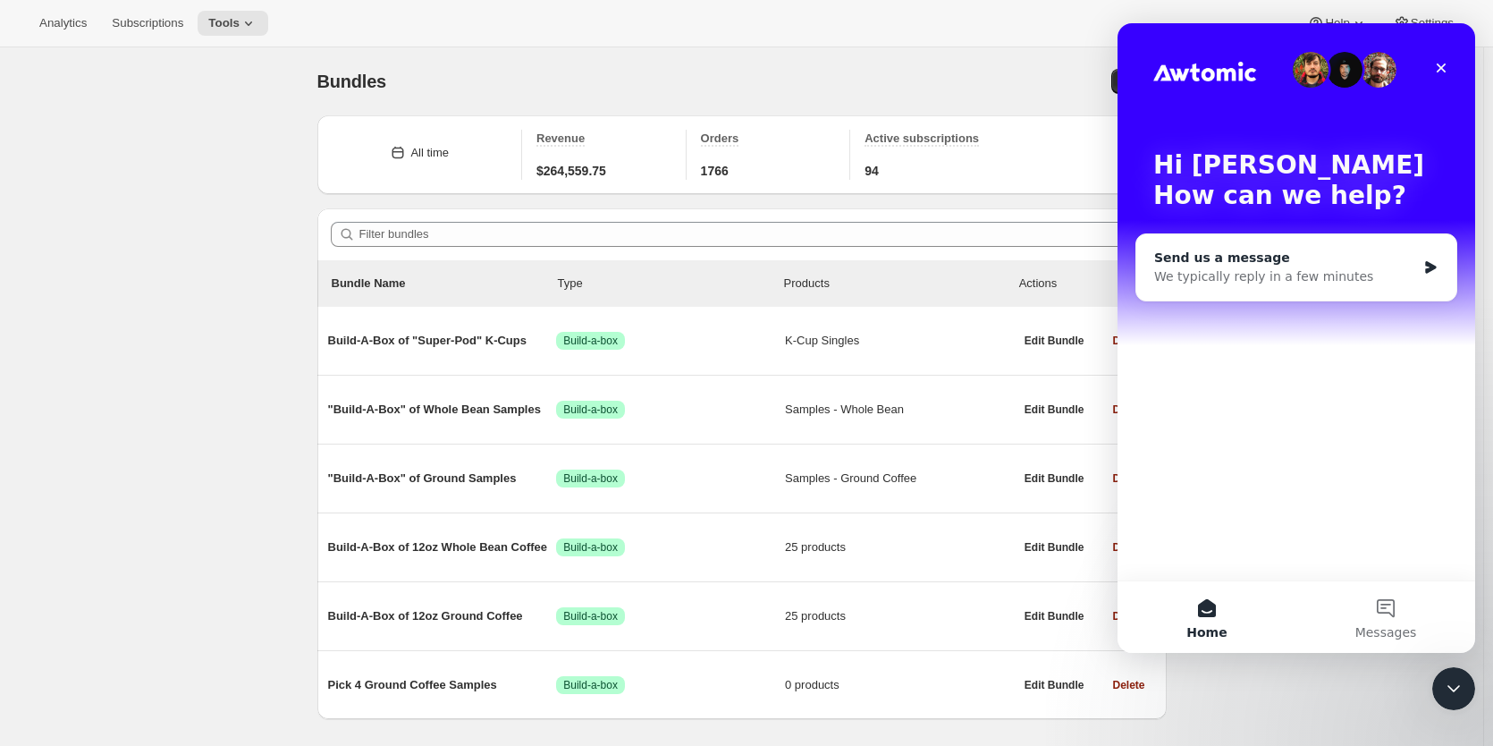
click at [1272, 242] on div "Send us a message We typically reply in a few minutes" at bounding box center [1297, 267] width 320 height 66
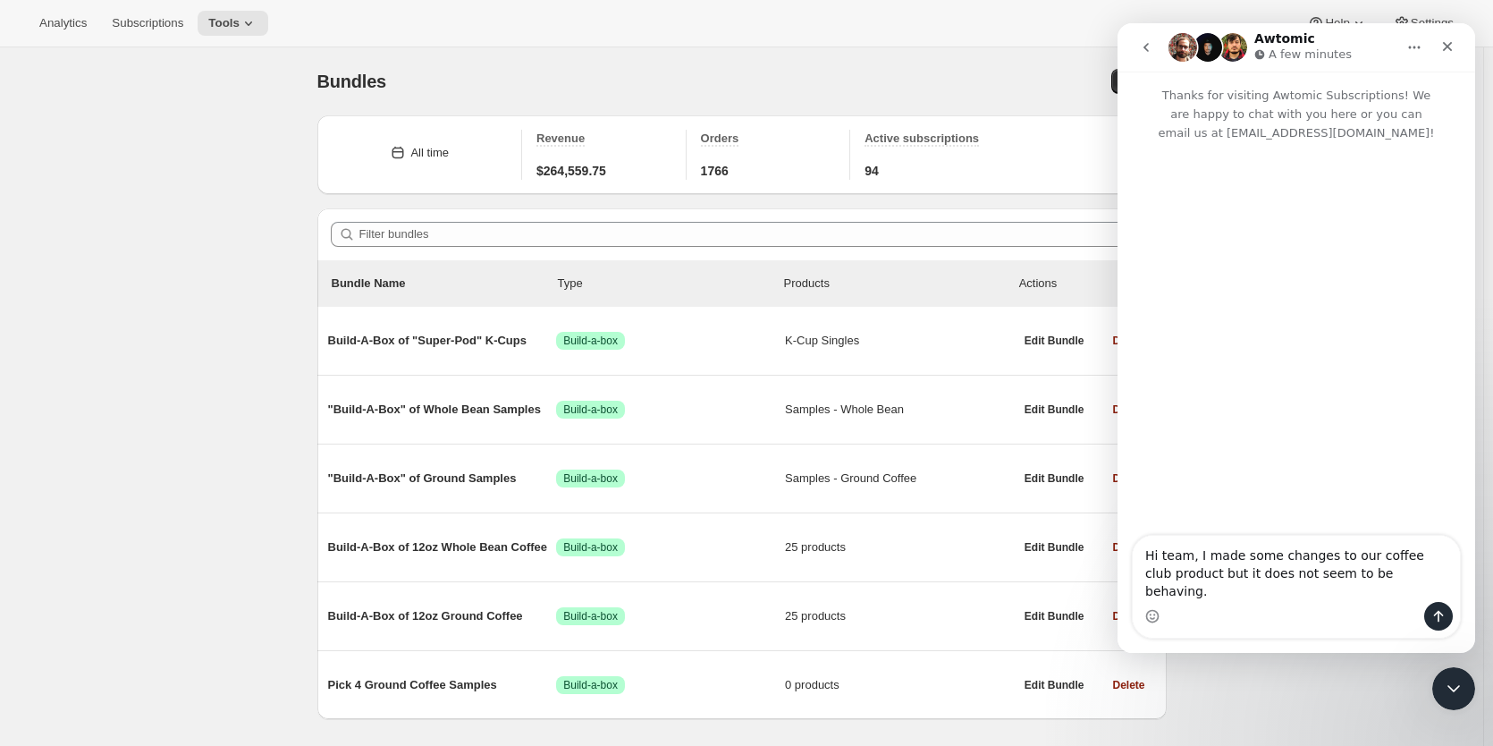
type textarea "Hi team, I made some changes to our coffee club product but it does not seem to…"
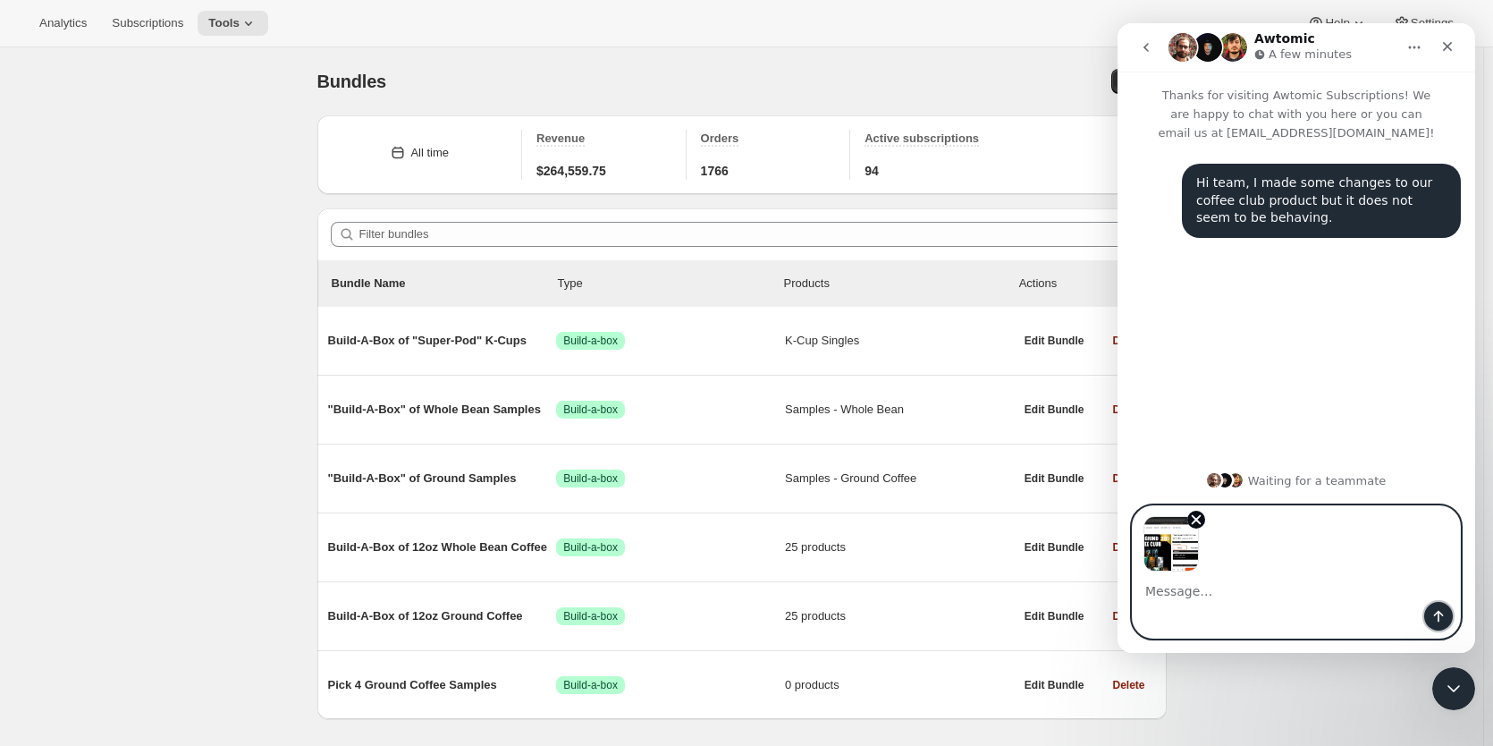
click at [1443, 613] on icon "Send a message…" at bounding box center [1439, 616] width 14 height 14
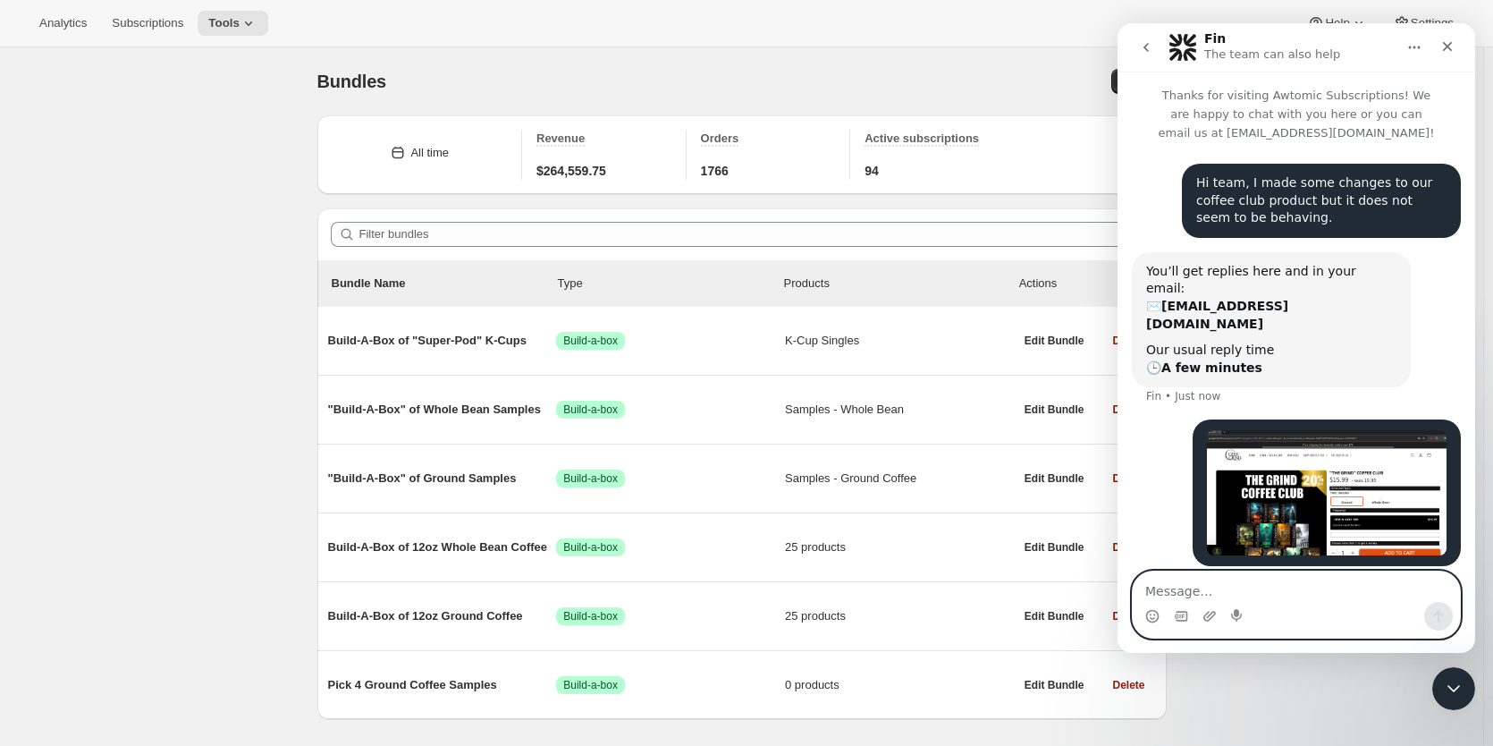
paste textarea "[URL][DOMAIN_NAME]"
type textarea "[URL][DOMAIN_NAME]"
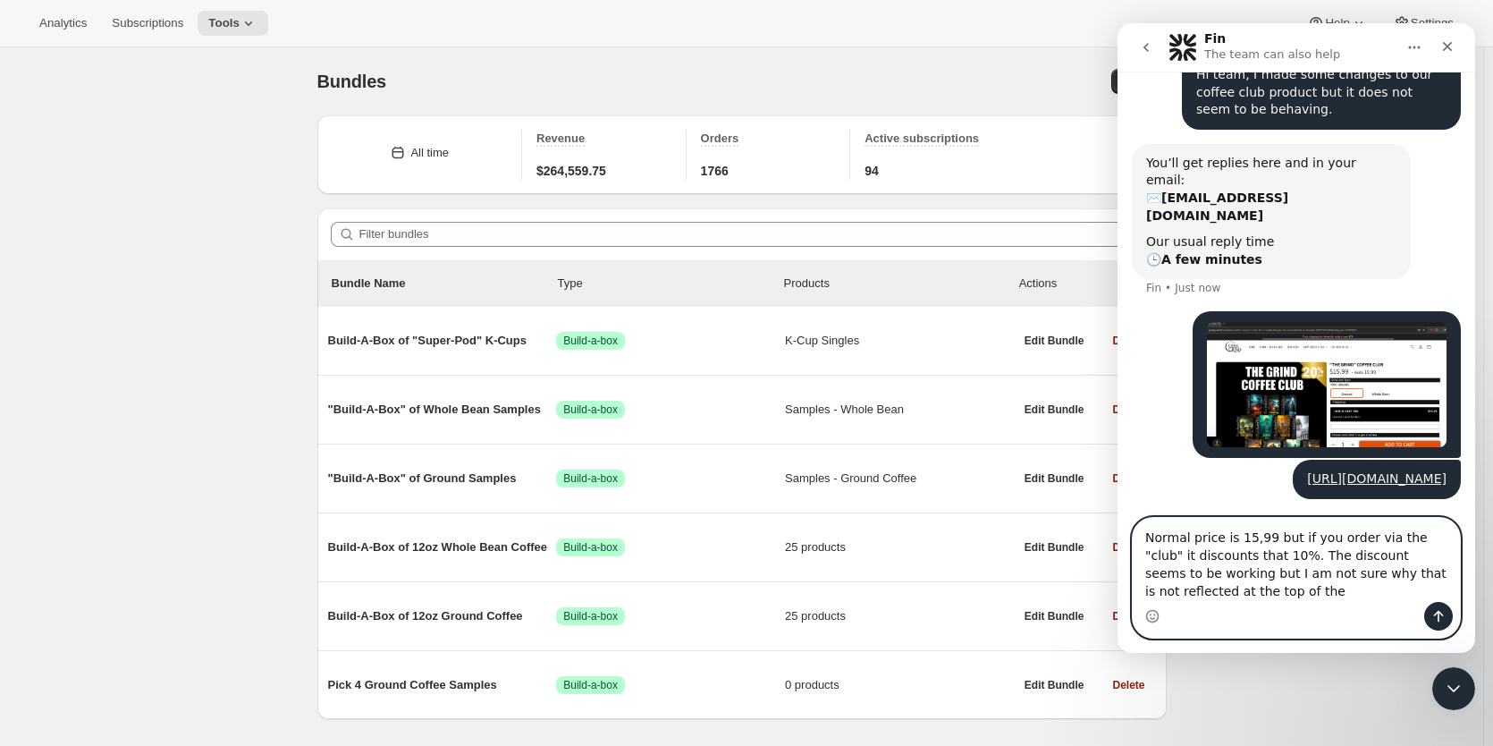
scroll to position [126, 0]
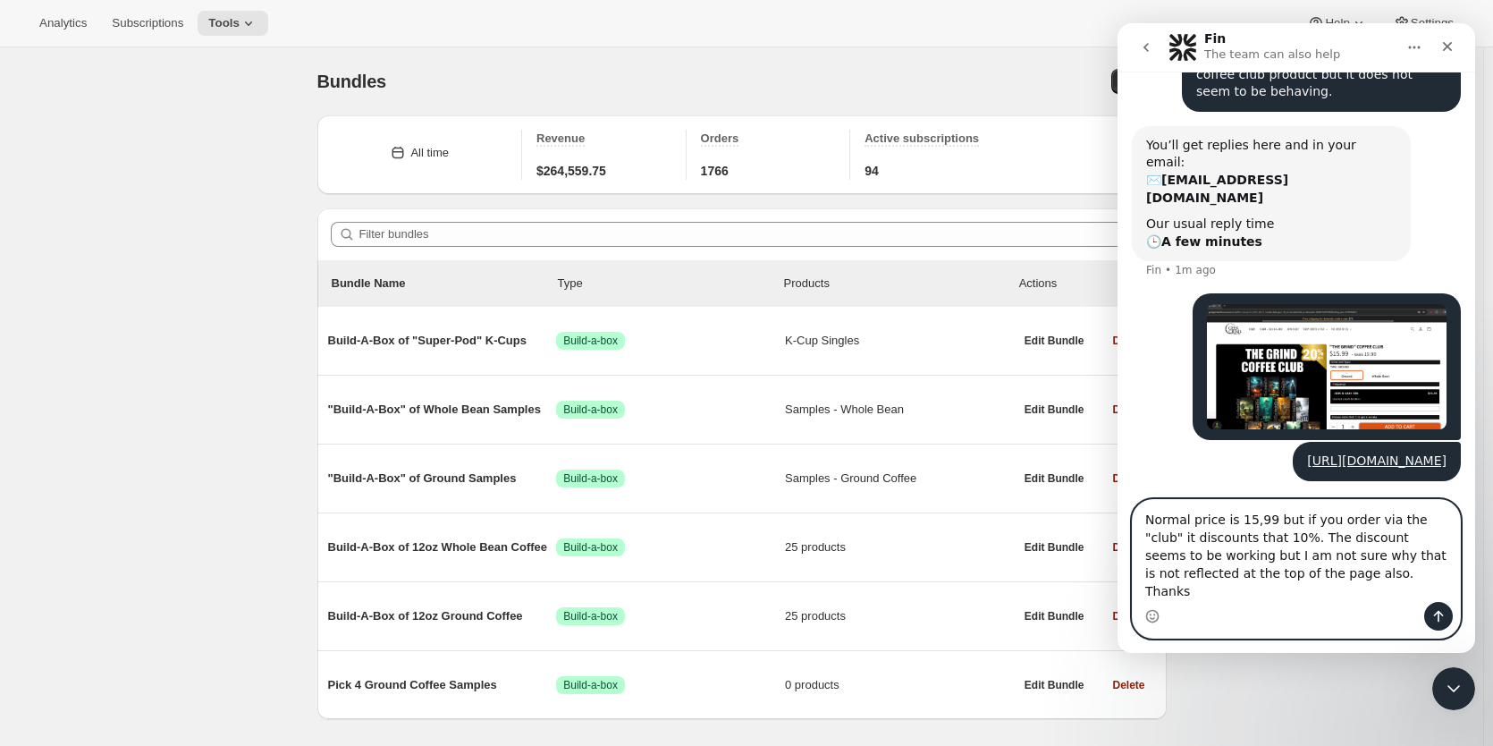
type textarea "Normal price is 15,99 but if you order via the "club" it discounts that 10%. Th…"
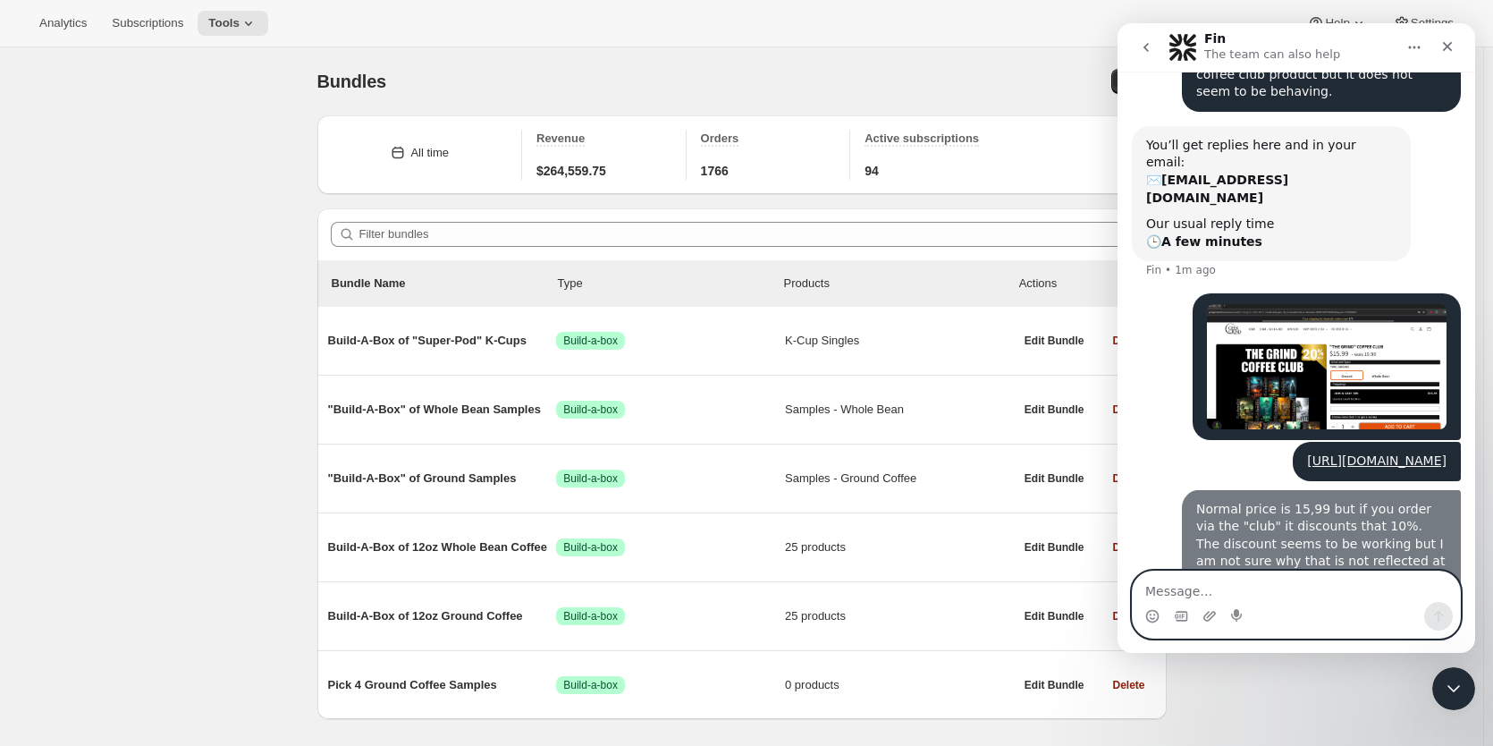
scroll to position [183, 0]
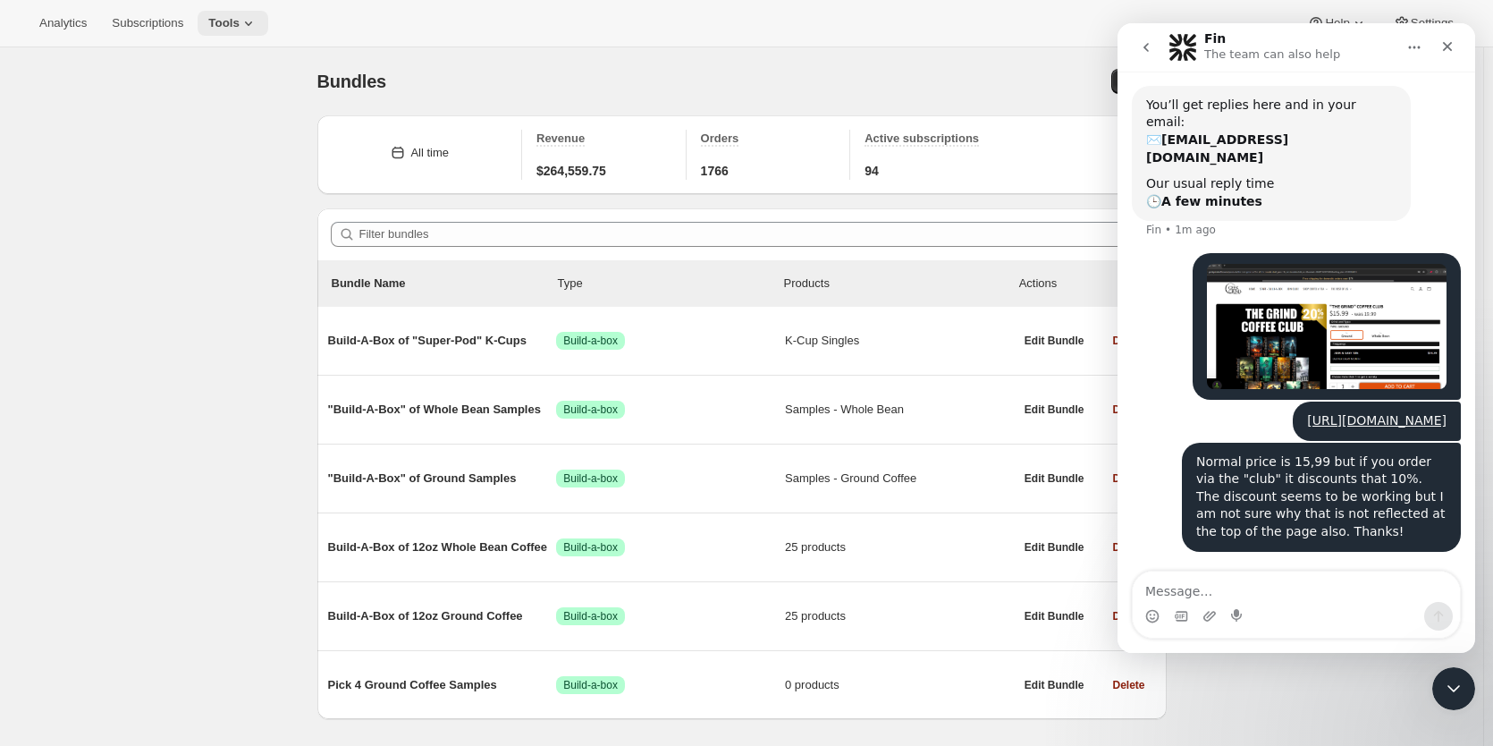
click at [252, 16] on icon at bounding box center [249, 23] width 18 height 18
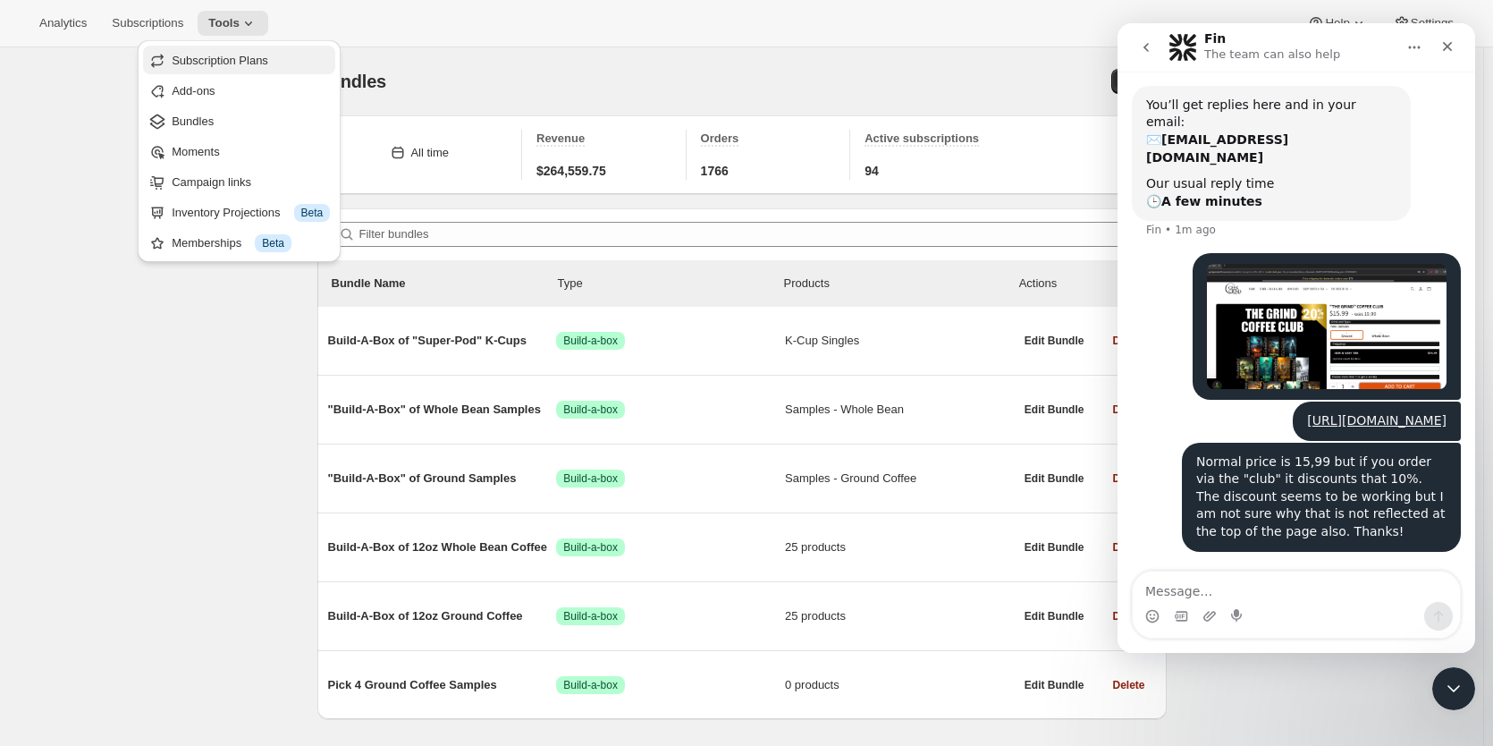
click at [235, 58] on span "Subscription Plans" at bounding box center [220, 60] width 97 height 13
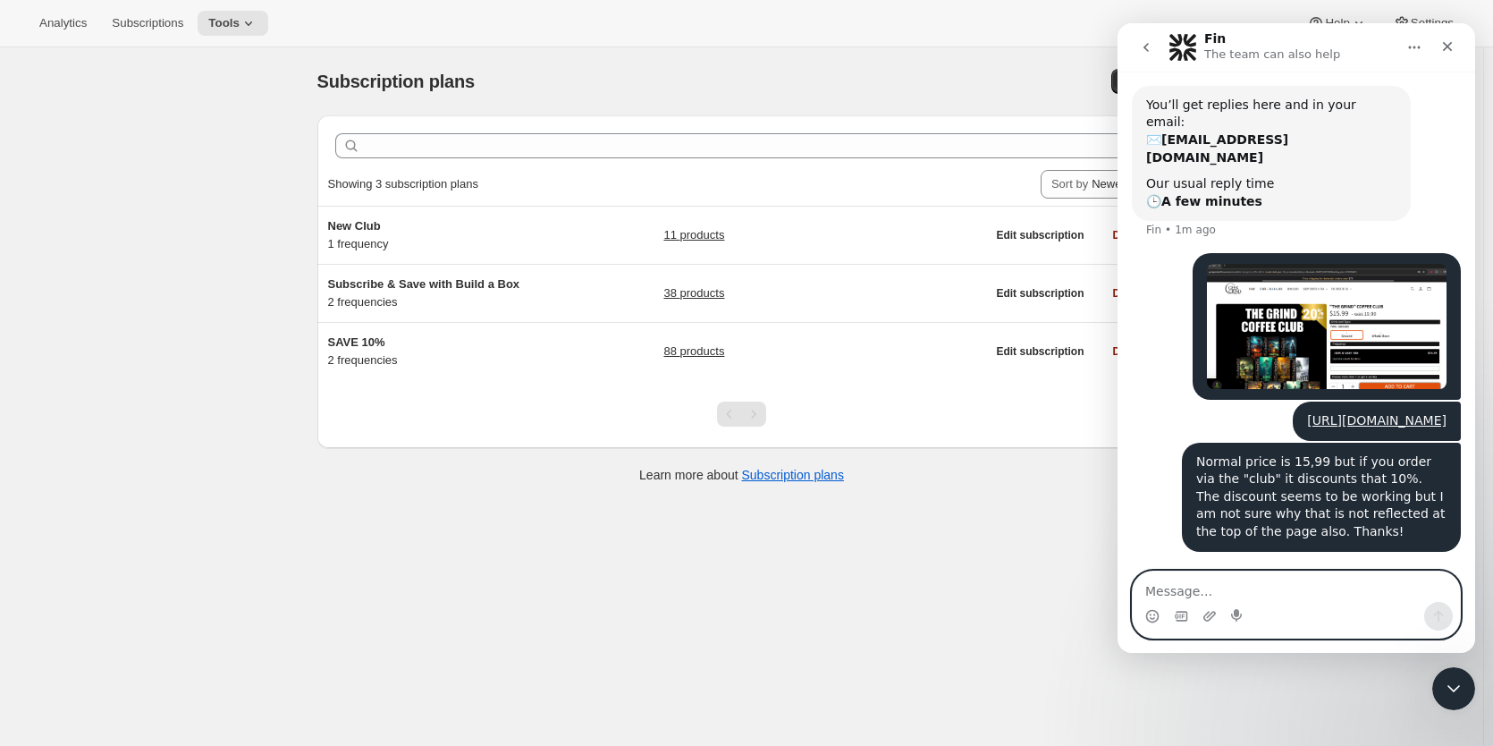
click at [1184, 586] on textarea "Message…" at bounding box center [1296, 586] width 327 height 30
type textarea "The subscription plan is named " New Club""
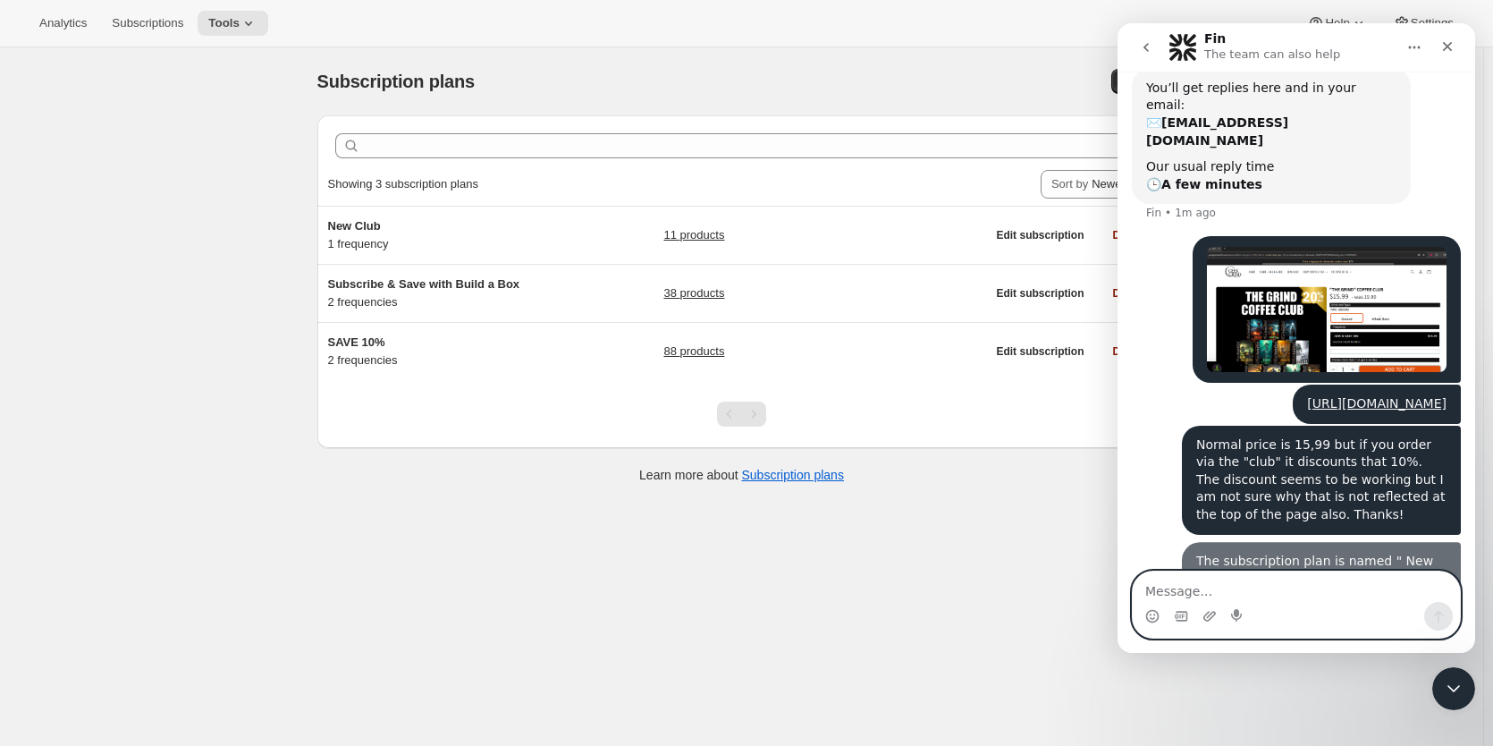
scroll to position [224, 0]
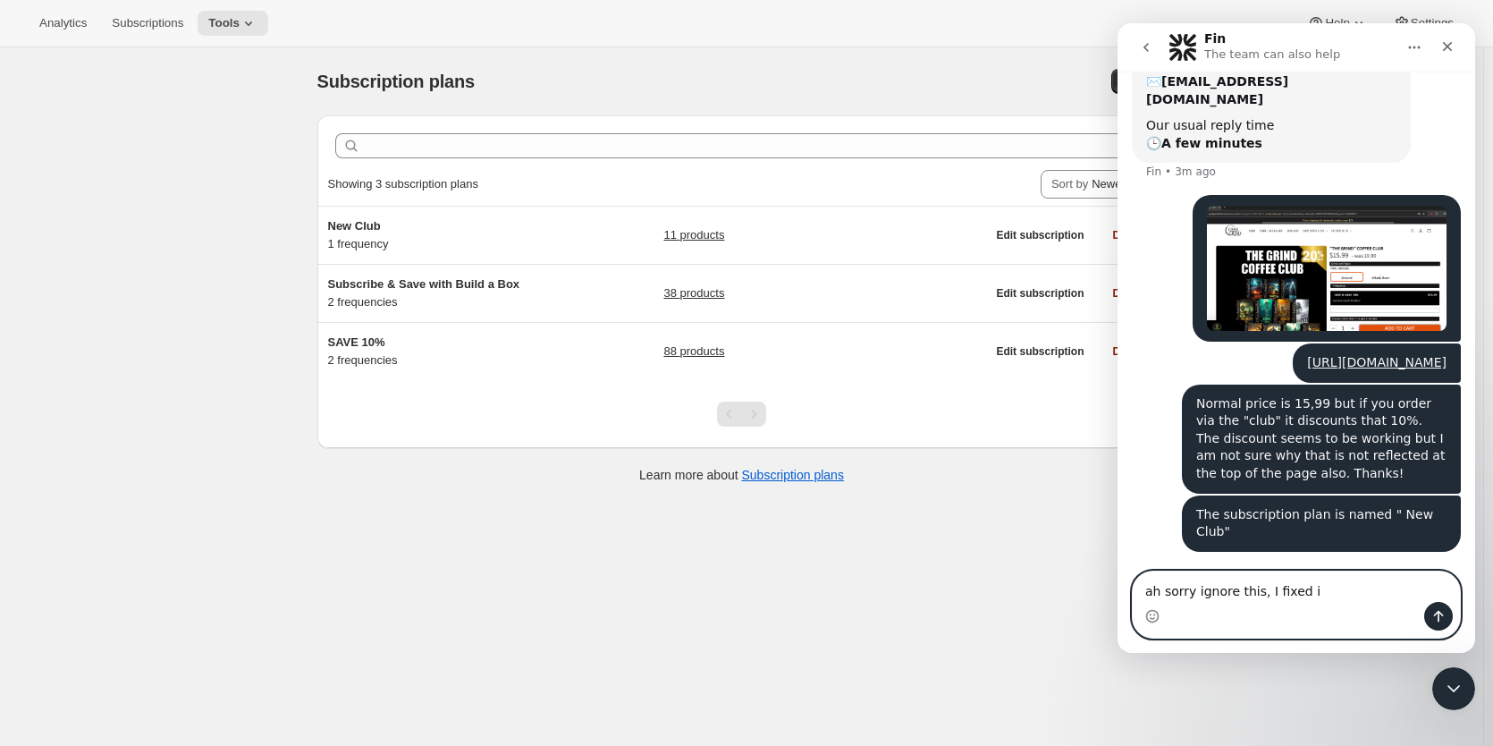
type textarea "ah sorry ignore this, I fixed it"
